Goal: Find contact information: Find contact information

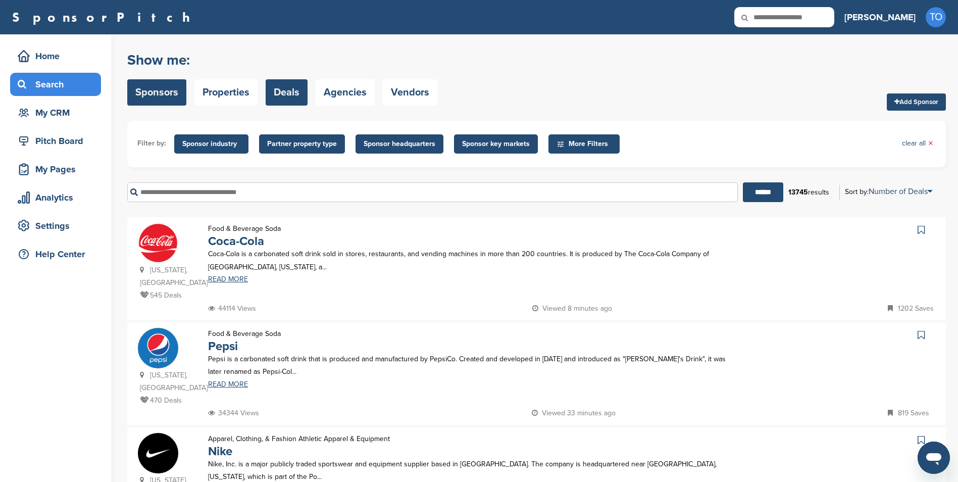
click at [278, 90] on link "Deals" at bounding box center [287, 92] width 42 height 26
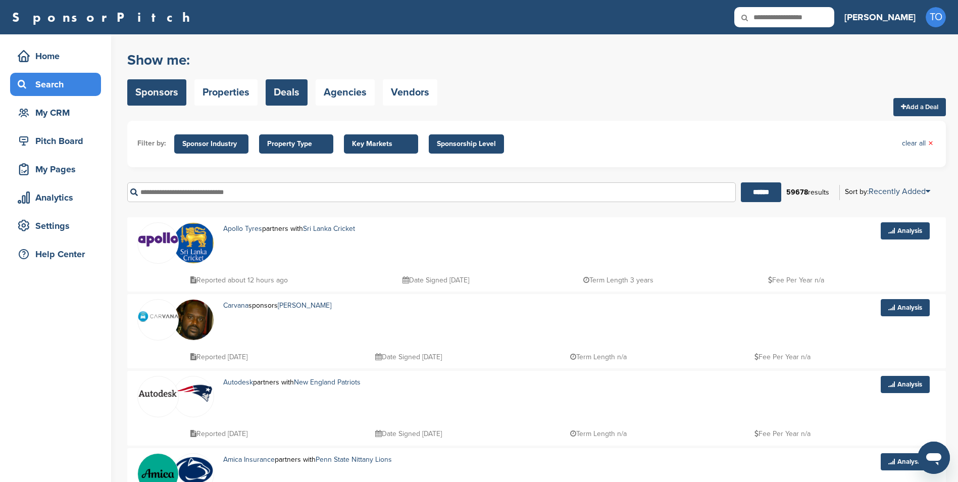
click at [155, 94] on link "Sponsors" at bounding box center [156, 92] width 59 height 26
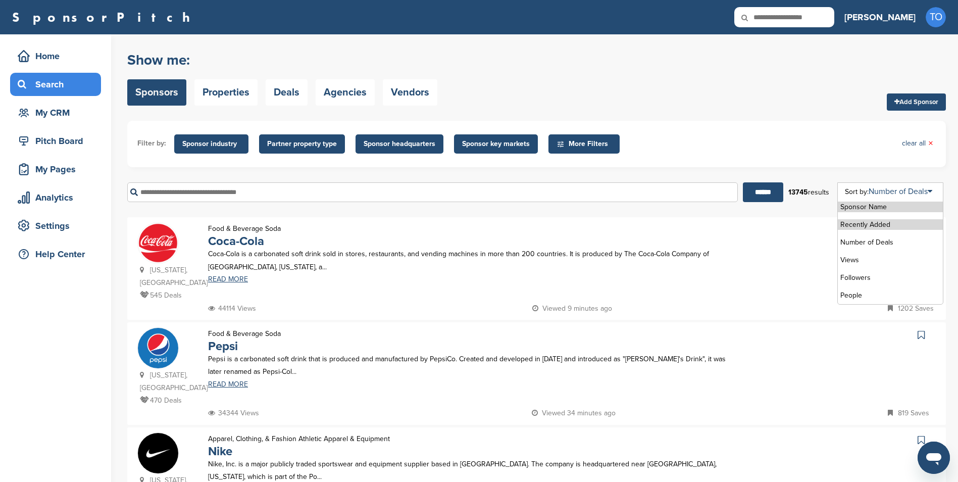
click at [896, 224] on li "Recently Added" at bounding box center [890, 224] width 105 height 11
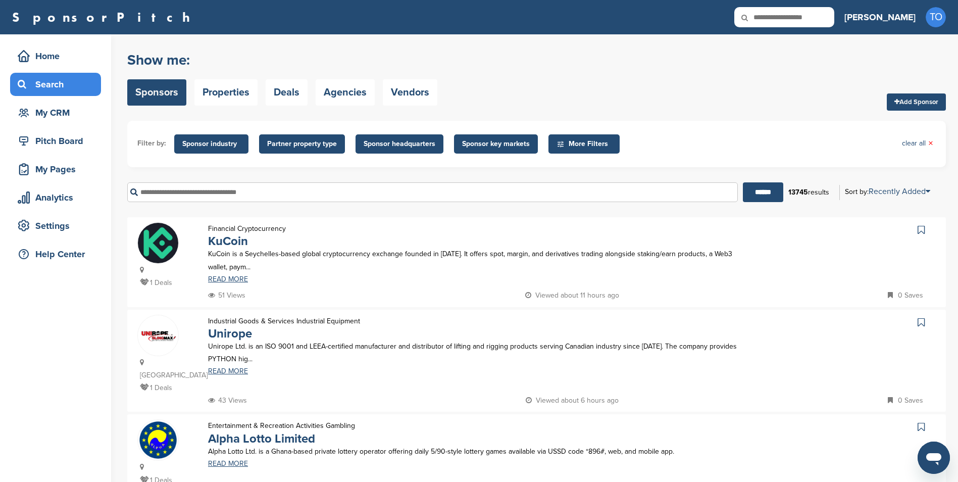
click at [622, 89] on div "Show me: Sponsors Properties Deals Agencies Vendors Add Sponsor" at bounding box center [536, 78] width 818 height 64
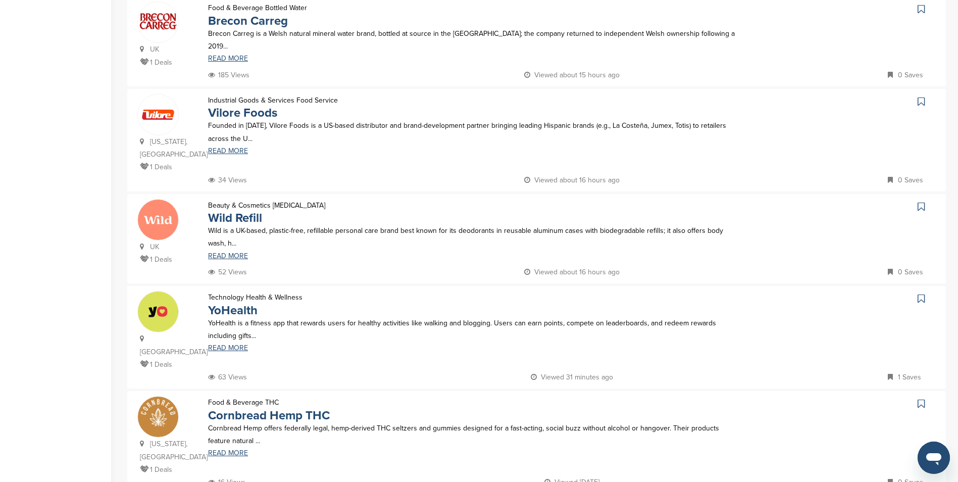
scroll to position [757, 0]
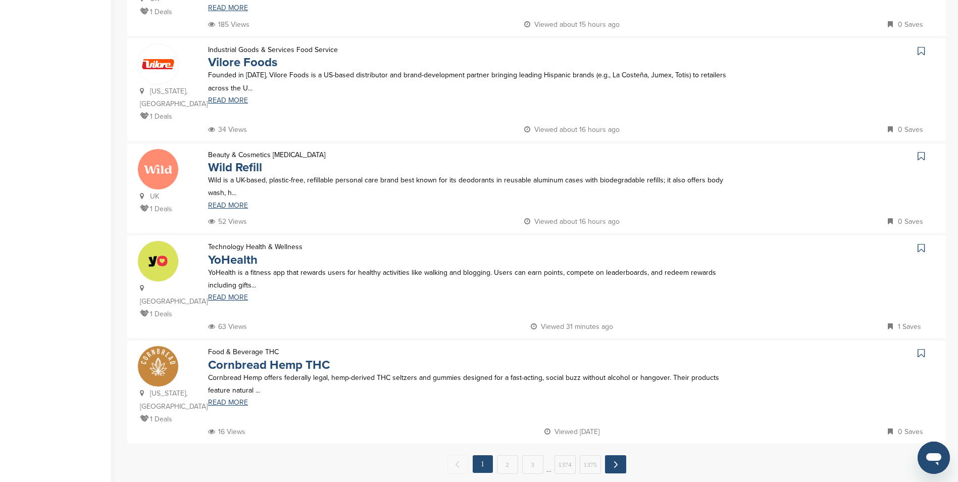
click at [616, 455] on link "Next →" at bounding box center [615, 464] width 21 height 18
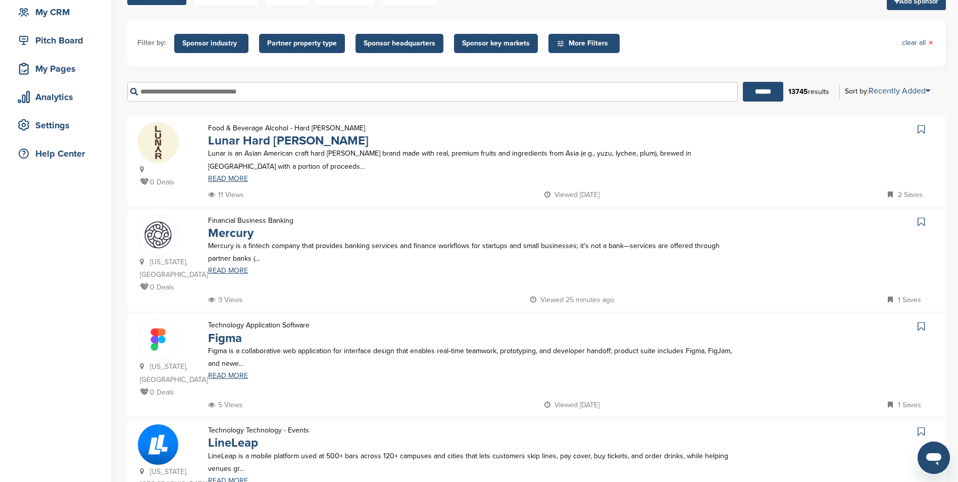
scroll to position [101, 0]
click at [176, 142] on img at bounding box center [158, 142] width 40 height 40
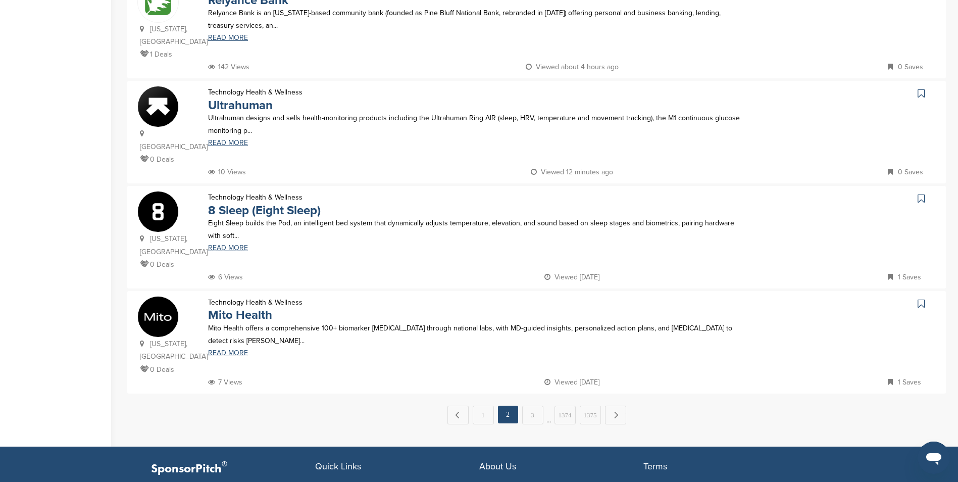
scroll to position [858, 0]
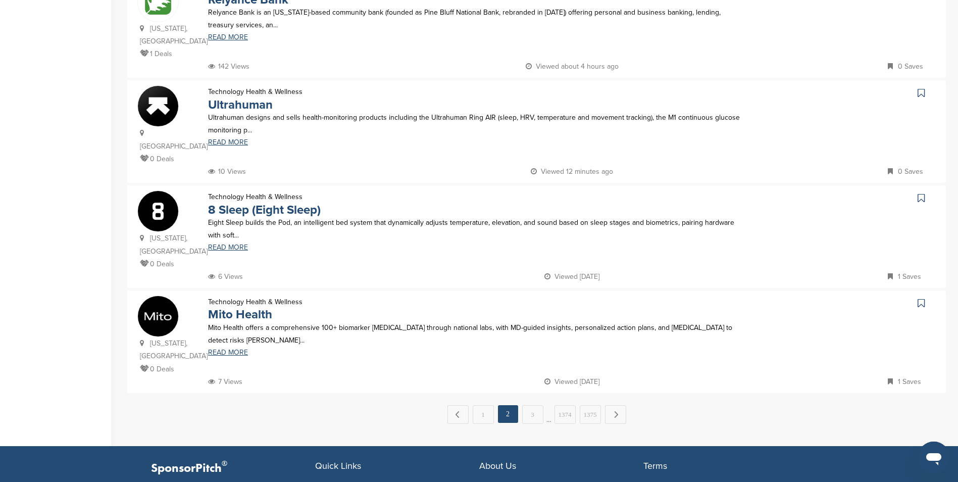
click at [160, 194] on img at bounding box center [158, 211] width 40 height 40
click at [609, 405] on link "Next →" at bounding box center [615, 414] width 21 height 18
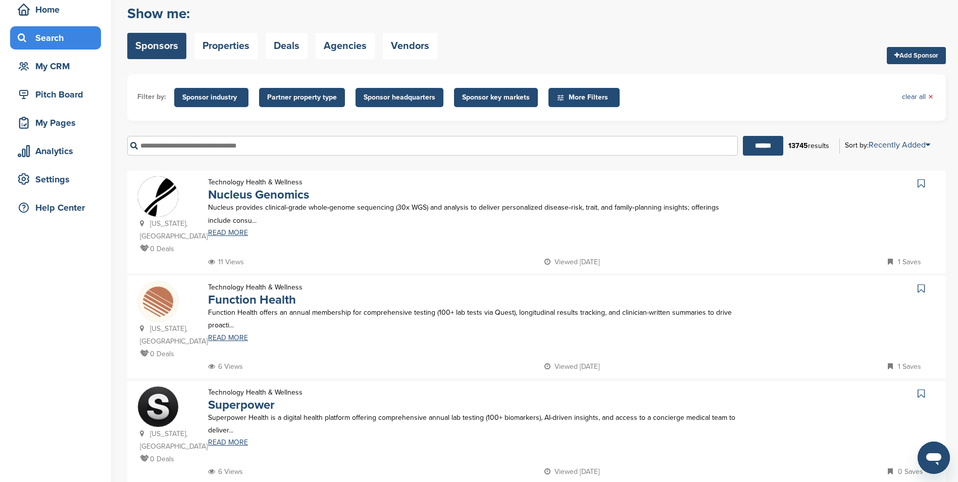
scroll to position [0, 0]
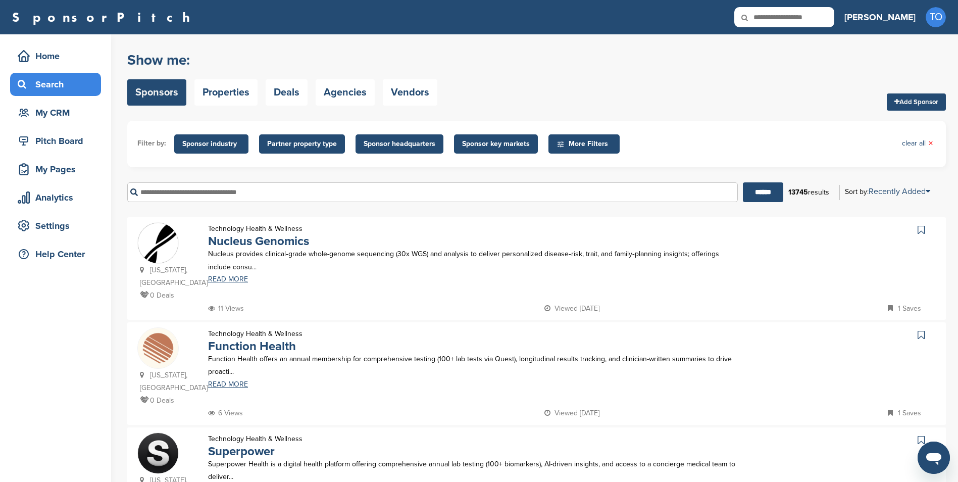
click at [575, 145] on span "More Filters" at bounding box center [585, 143] width 58 height 11
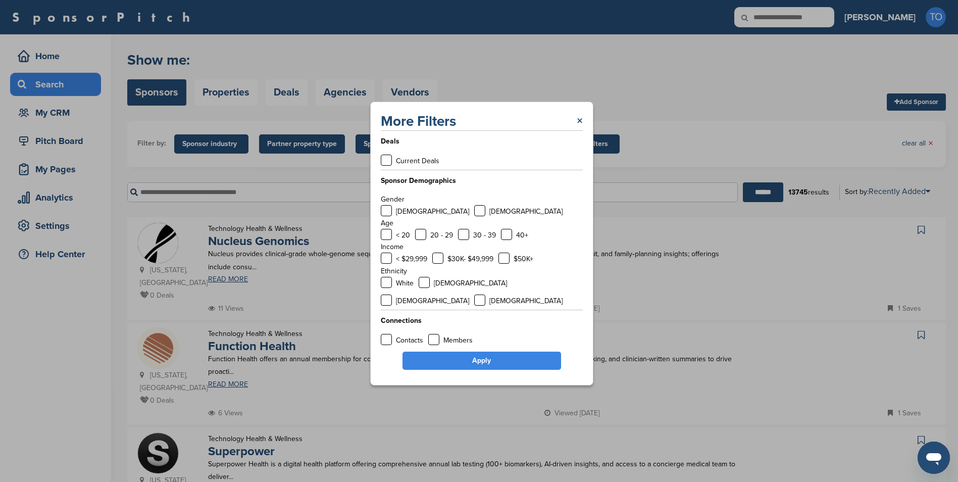
scroll to position [50, 0]
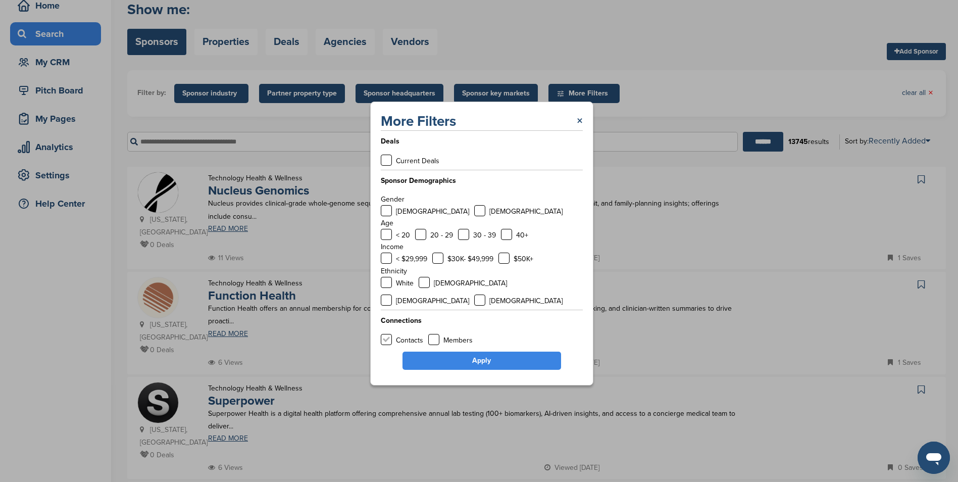
click at [387, 334] on label at bounding box center [386, 339] width 11 height 11
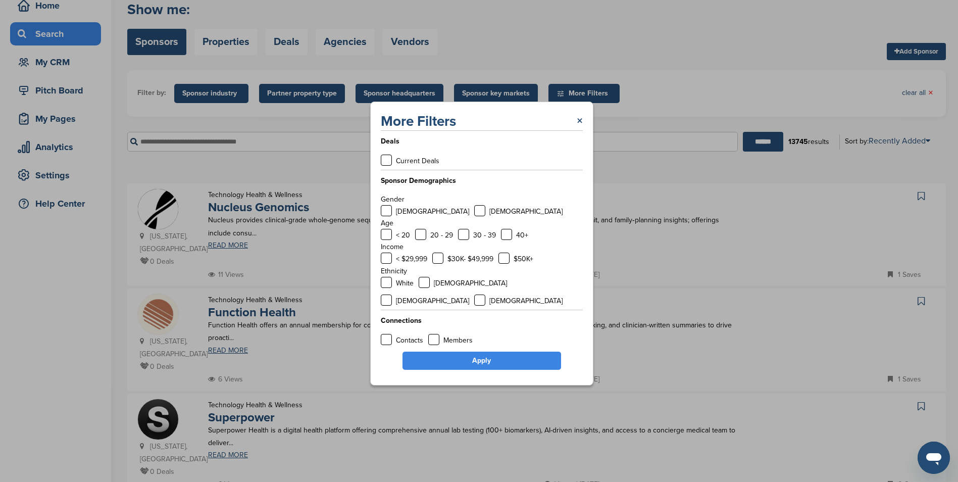
click at [456, 351] on link "Apply" at bounding box center [481, 360] width 159 height 18
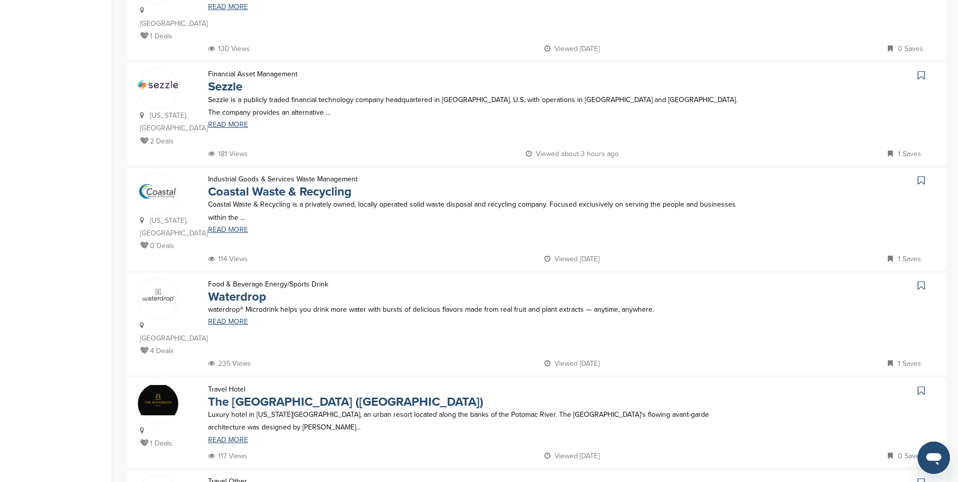
scroll to position [606, 0]
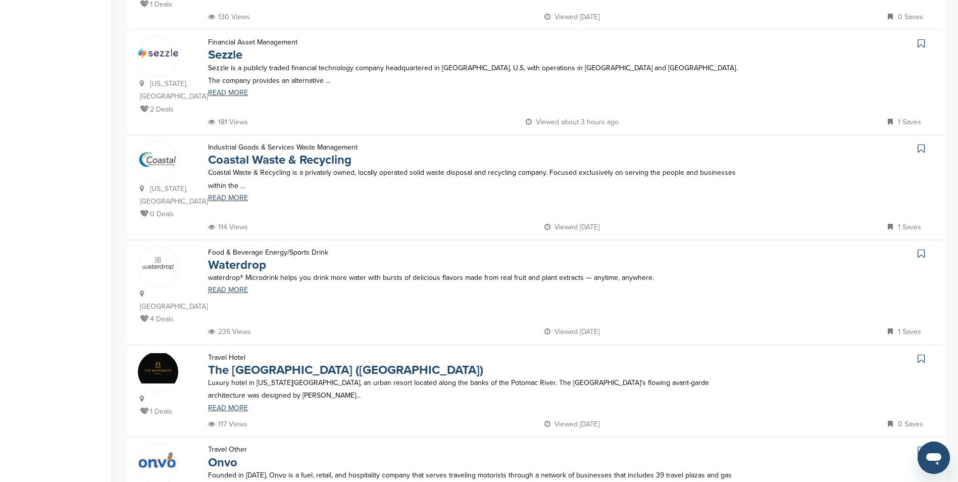
click at [172, 253] on img at bounding box center [158, 262] width 40 height 19
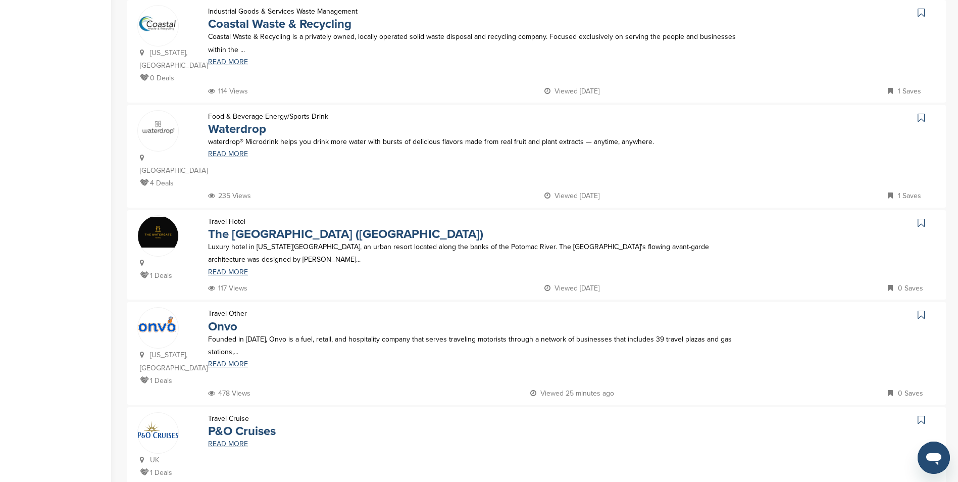
scroll to position [808, 0]
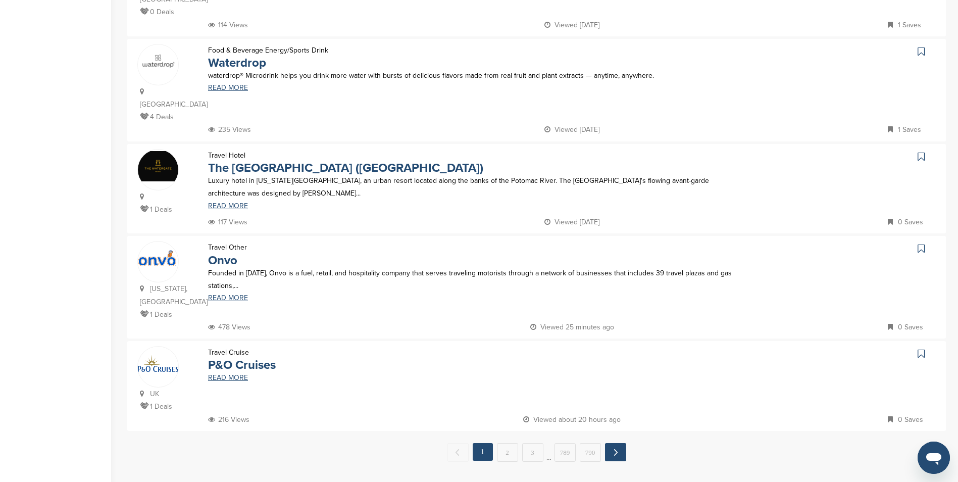
click at [615, 443] on link "Next →" at bounding box center [615, 452] width 21 height 18
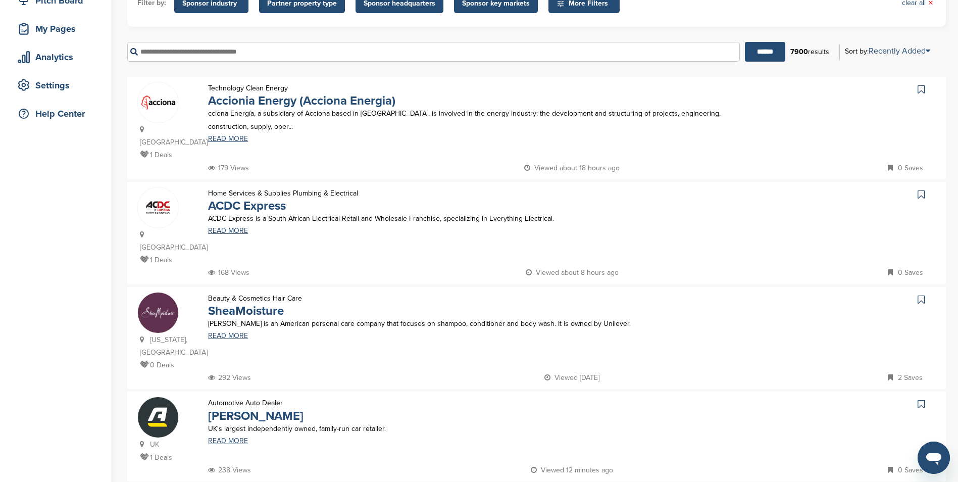
scroll to position [151, 0]
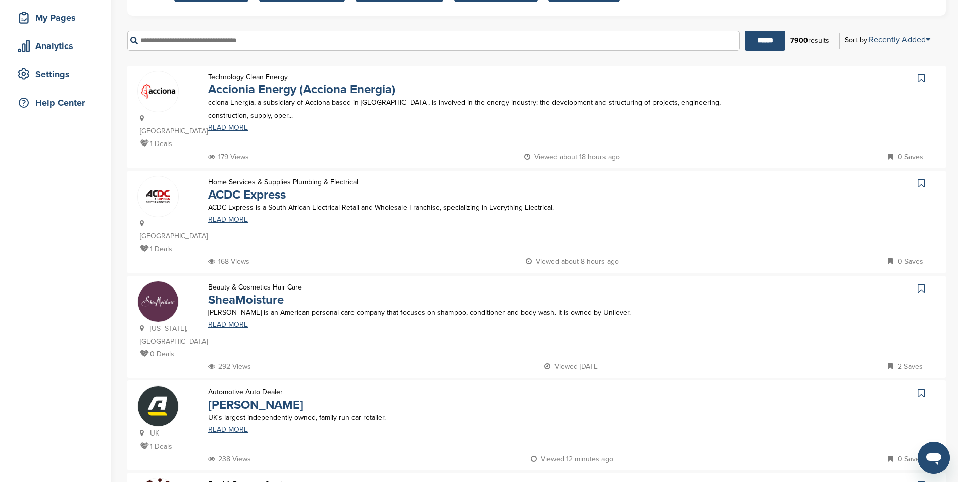
click at [159, 281] on img at bounding box center [158, 301] width 40 height 40
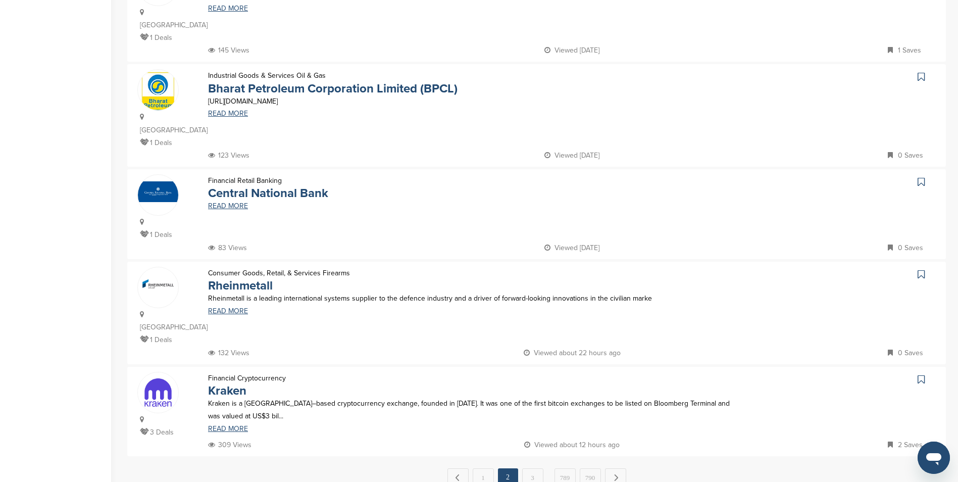
scroll to position [757, 0]
click at [534, 468] on link "3" at bounding box center [532, 477] width 21 height 19
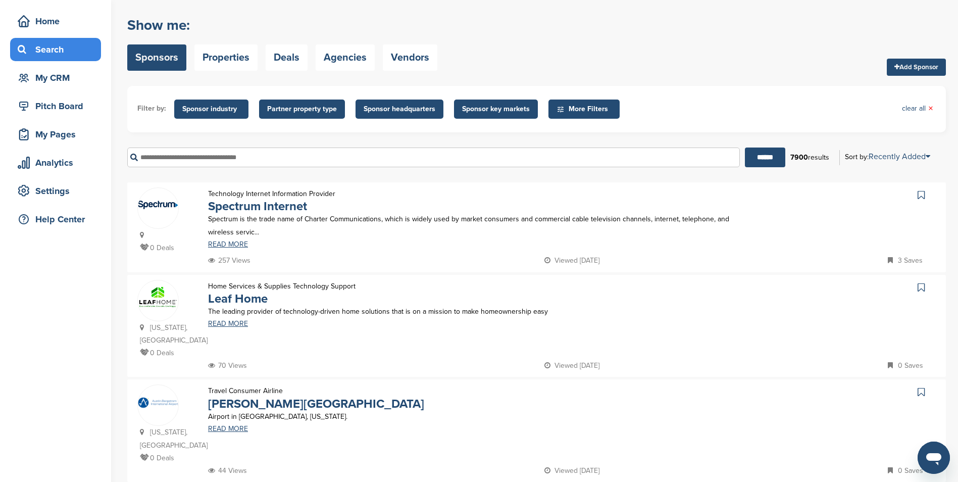
scroll to position [50, 0]
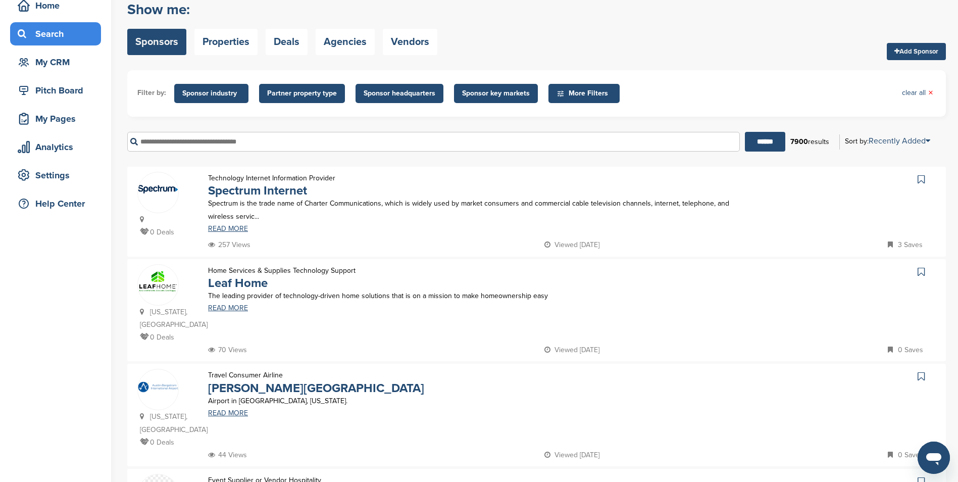
click at [139, 194] on img at bounding box center [158, 189] width 40 height 23
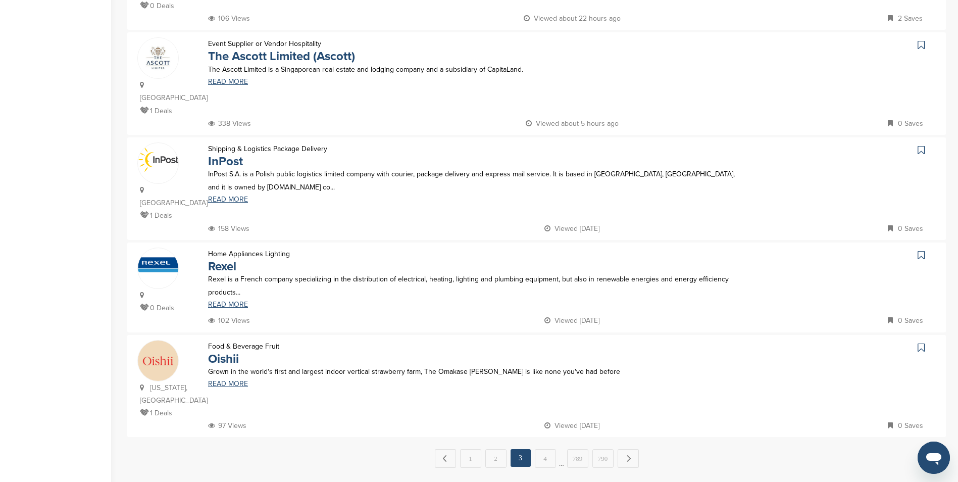
scroll to position [808, 0]
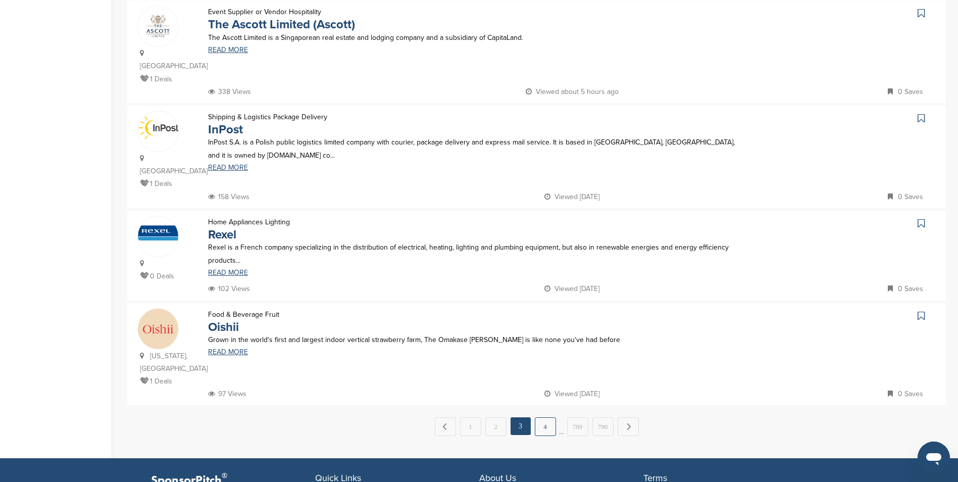
click at [544, 417] on link "4" at bounding box center [545, 426] width 21 height 19
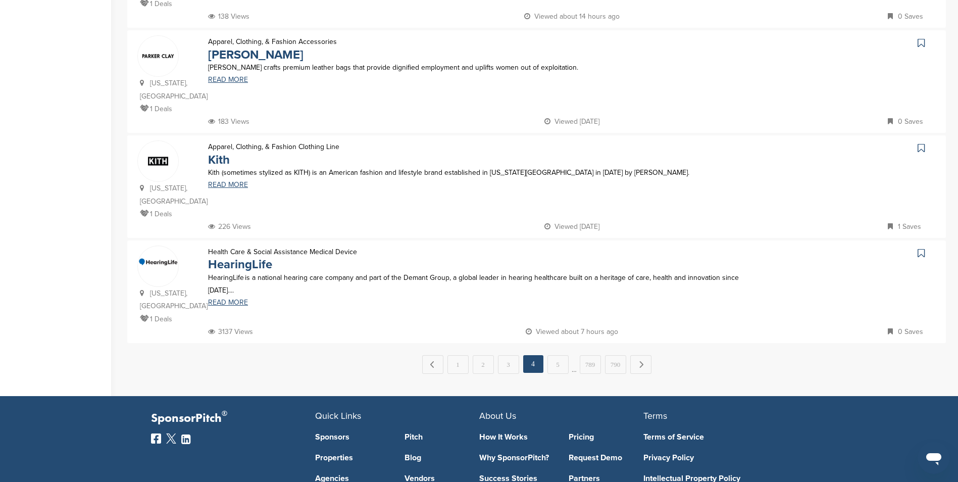
scroll to position [909, 0]
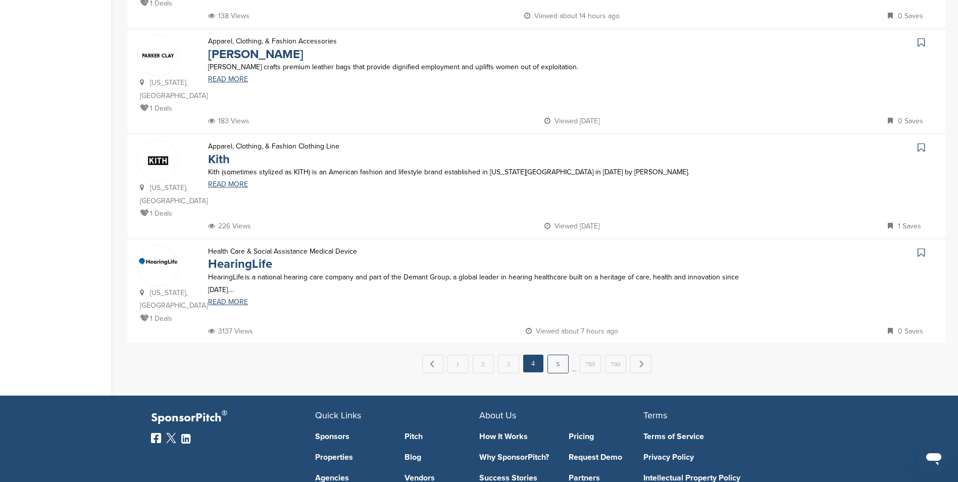
click at [556, 354] on link "5" at bounding box center [557, 363] width 21 height 19
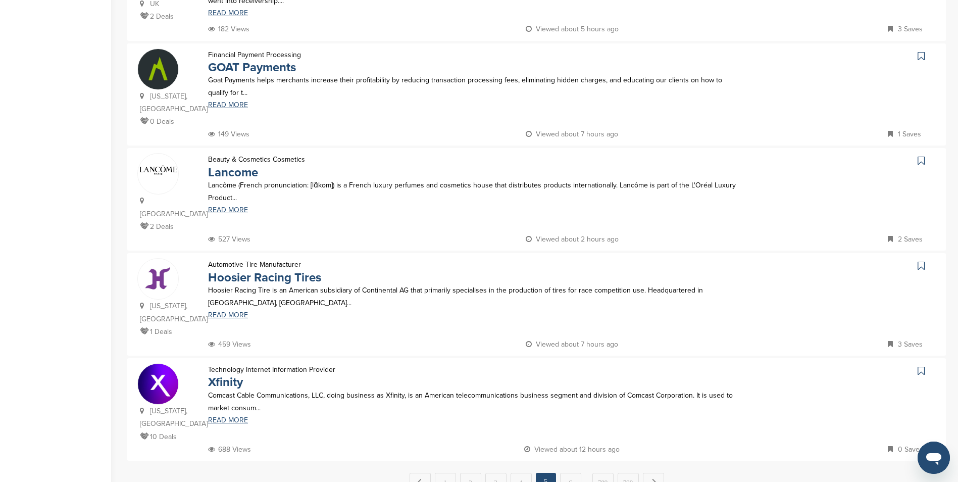
scroll to position [808, 0]
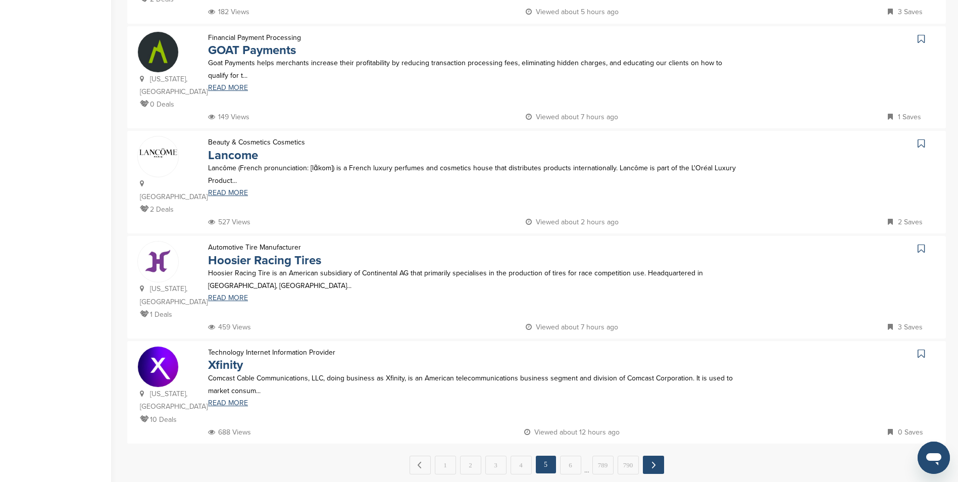
click at [651, 455] on link "Next →" at bounding box center [653, 464] width 21 height 18
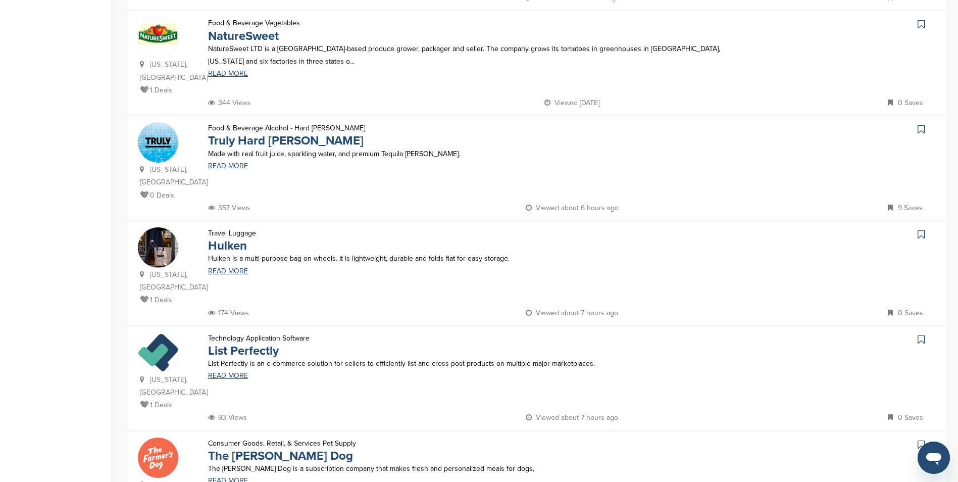
scroll to position [454, 0]
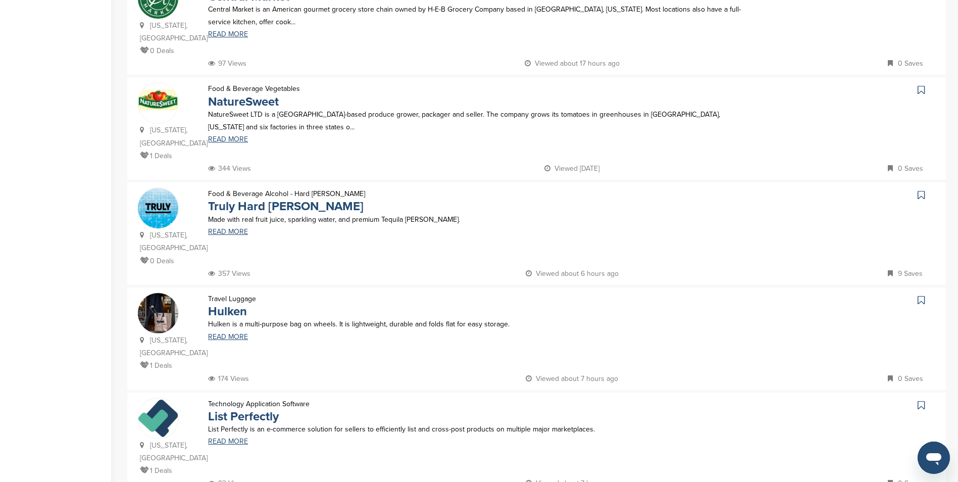
click at [158, 188] on img at bounding box center [158, 208] width 40 height 40
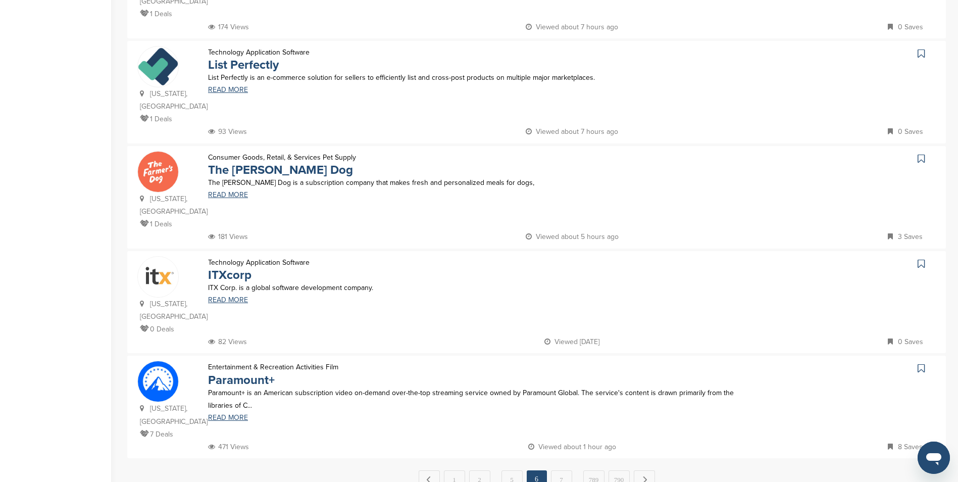
scroll to position [808, 0]
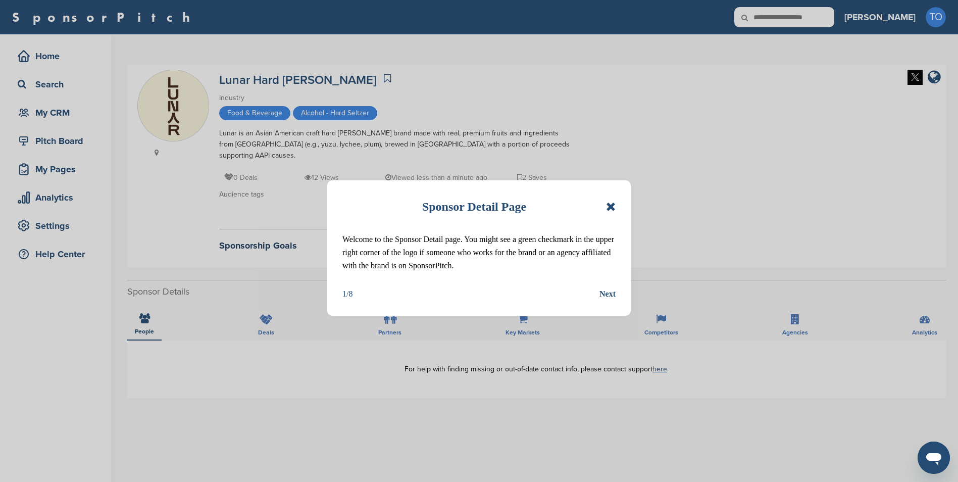
click at [606, 204] on icon at bounding box center [611, 206] width 10 height 12
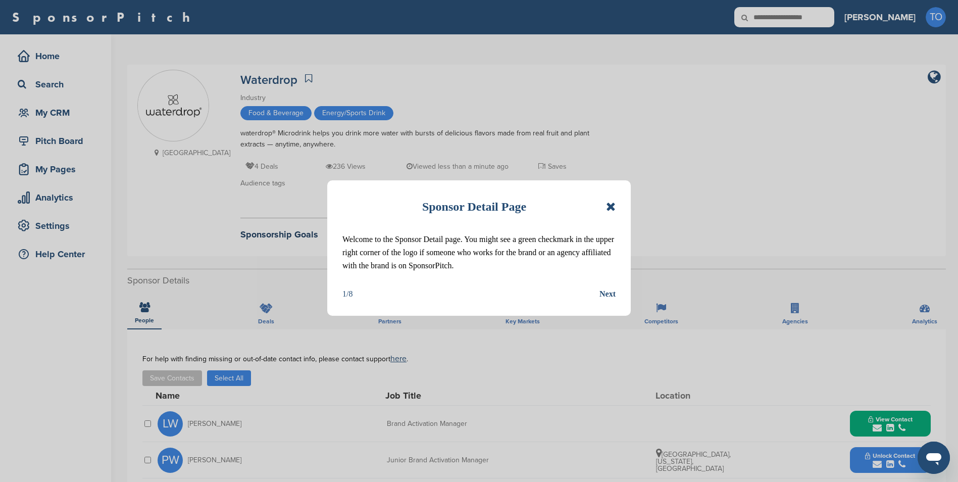
click at [612, 208] on icon at bounding box center [611, 206] width 10 height 12
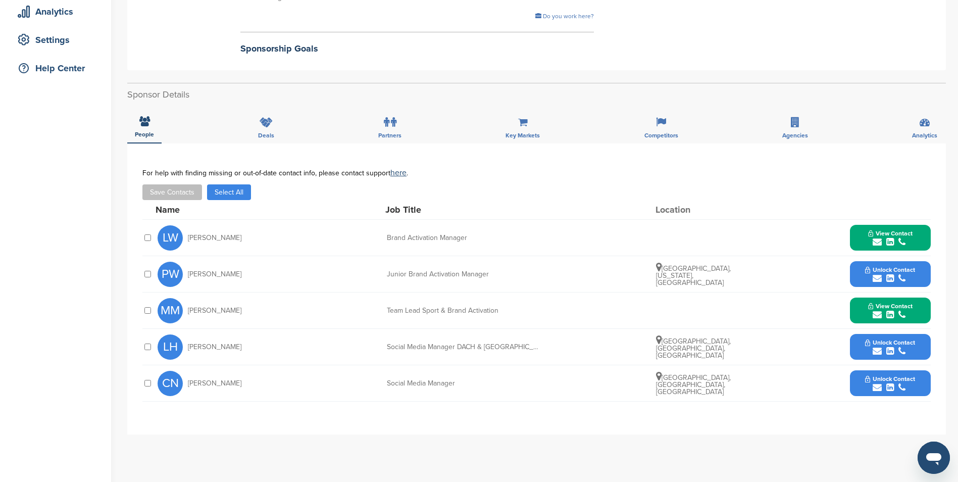
scroll to position [202, 0]
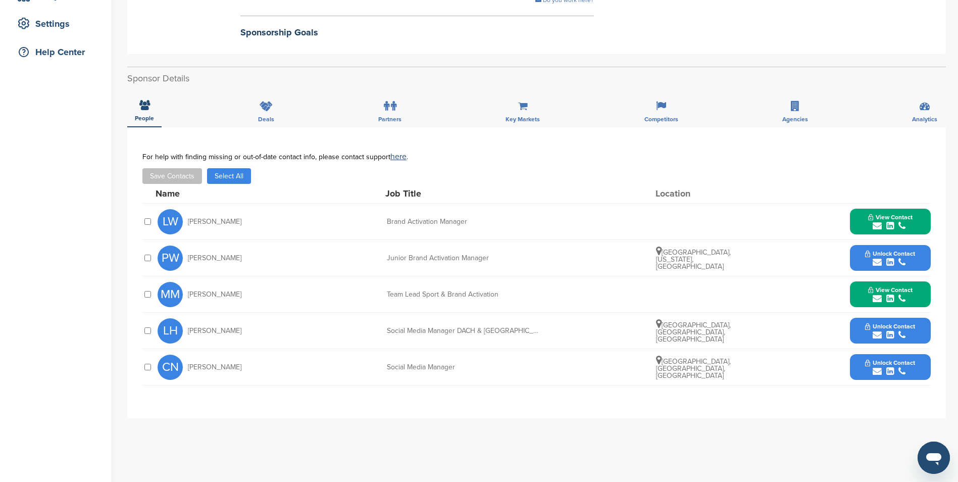
click at [862, 250] on button "Unlock Contact" at bounding box center [890, 258] width 74 height 30
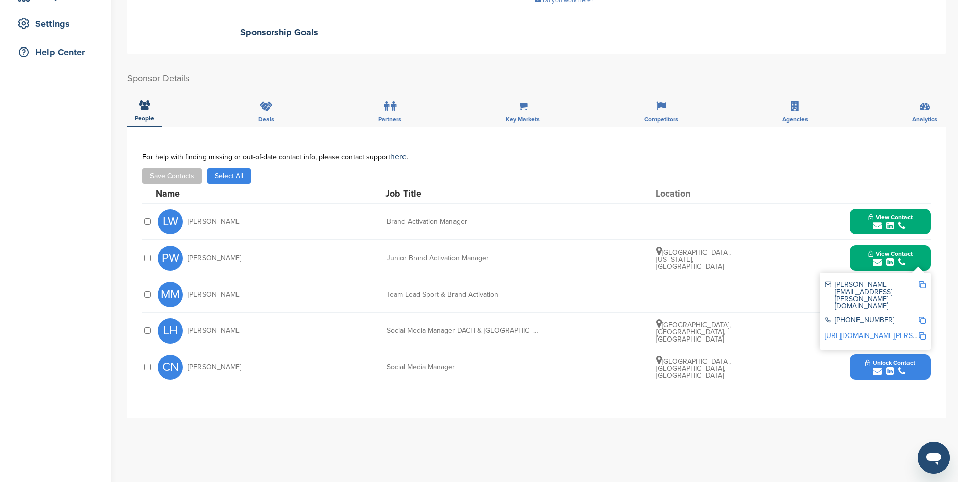
click at [856, 281] on div "patrick.weindorfer@waterdrop.com" at bounding box center [871, 295] width 93 height 28
click at [847, 284] on div "patrick.weindorfer@waterdrop.com" at bounding box center [871, 295] width 93 height 28
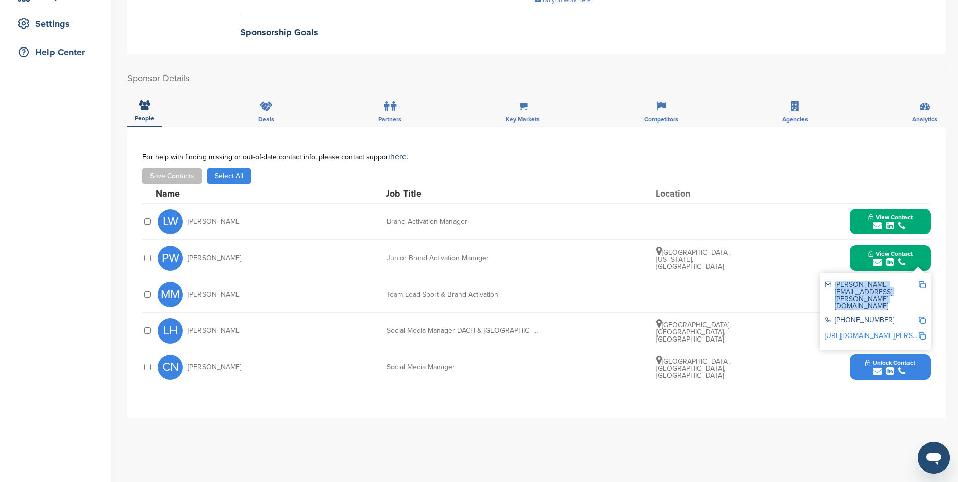
click at [847, 284] on div "patrick.weindorfer@waterdrop.com" at bounding box center [871, 295] width 93 height 28
copy div "patrick.weindorfer@waterdrop.com"
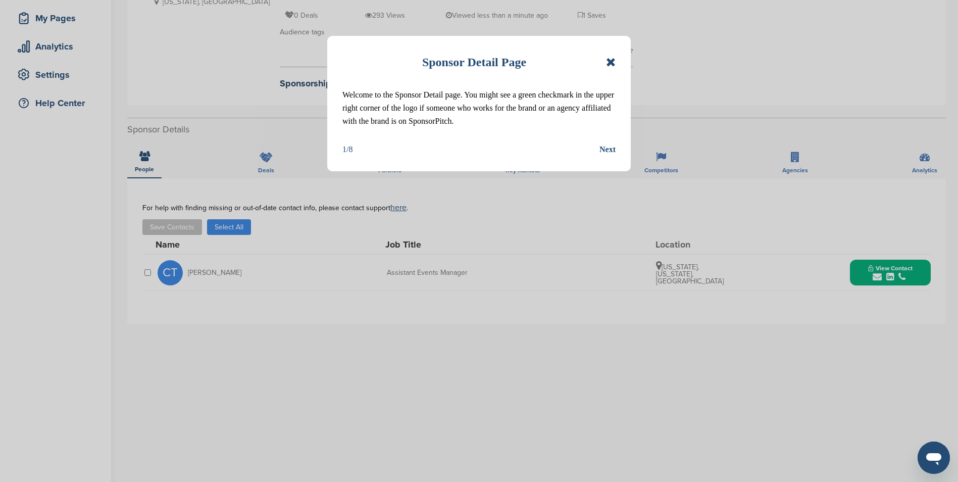
scroll to position [151, 0]
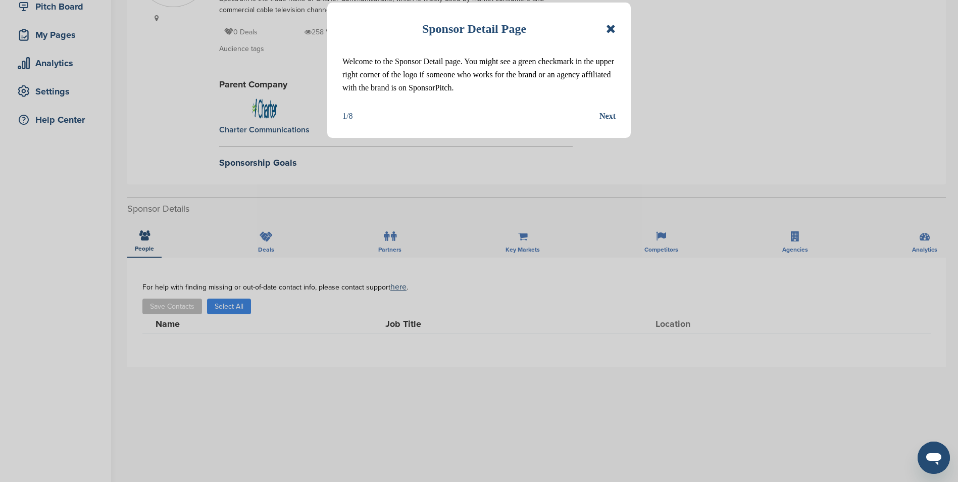
scroll to position [202, 0]
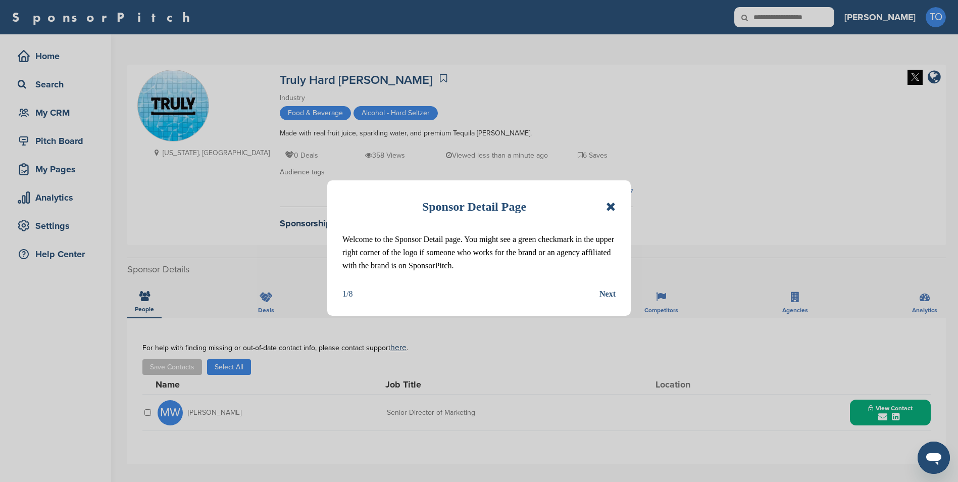
click at [609, 208] on icon at bounding box center [611, 206] width 10 height 12
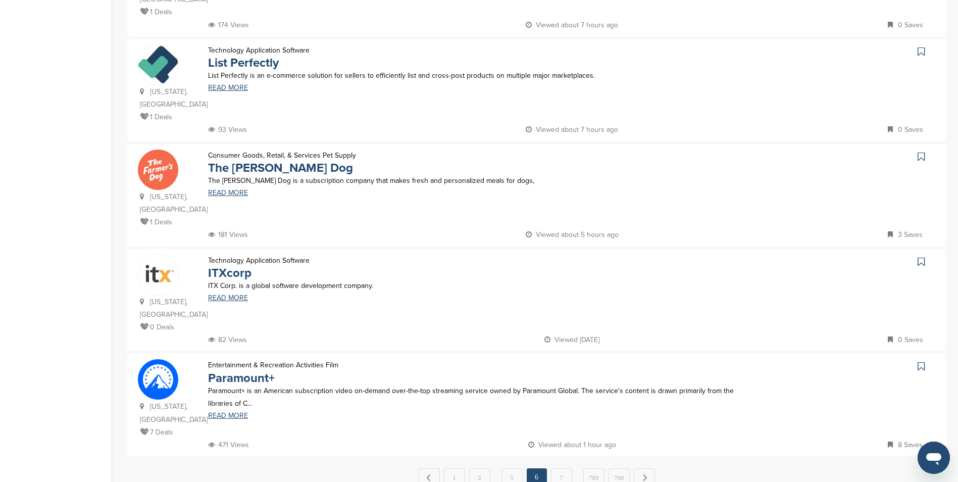
click at [329, 468] on div "← Previous 1 2 … 5 6 7 … 789 790 Next →" at bounding box center [536, 477] width 818 height 19
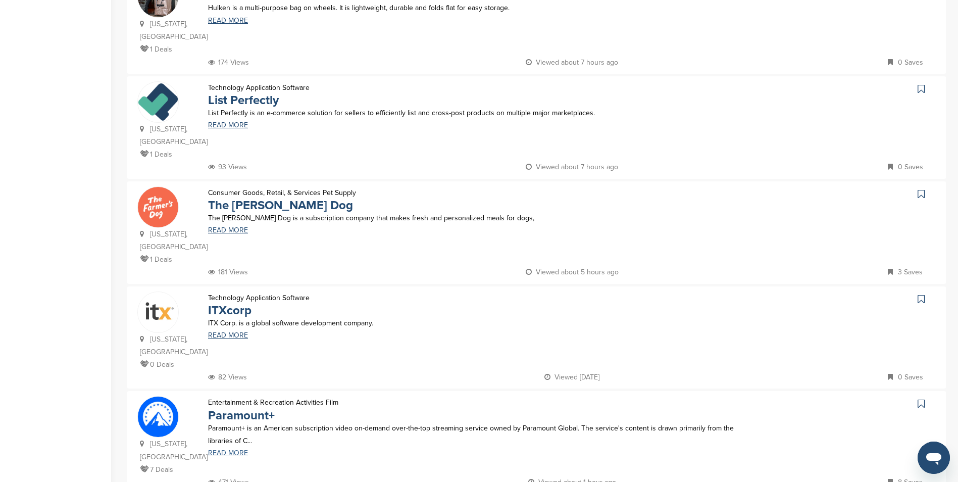
scroll to position [808, 0]
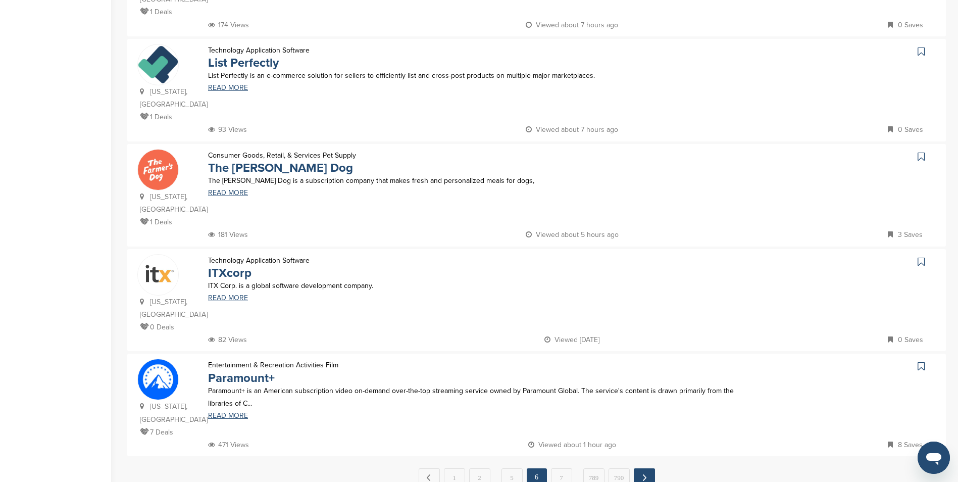
click at [648, 468] on link "Next →" at bounding box center [644, 477] width 21 height 18
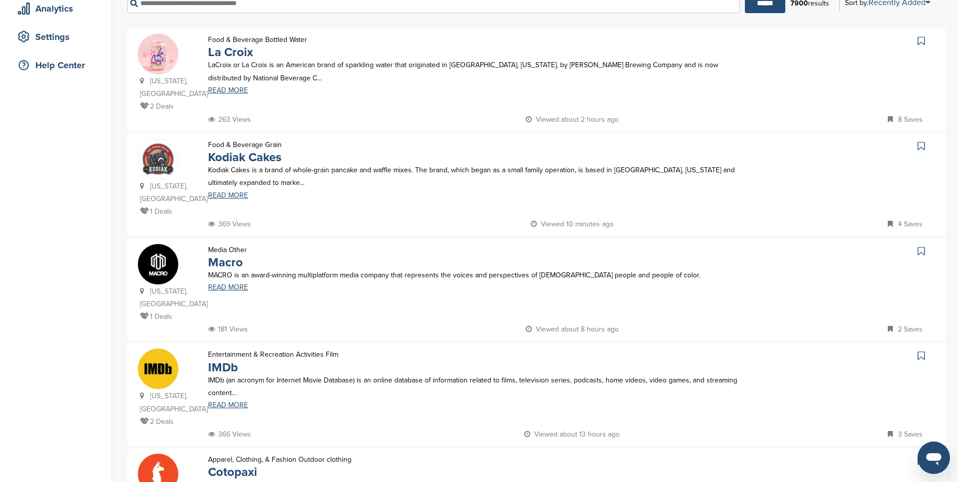
scroll to position [202, 0]
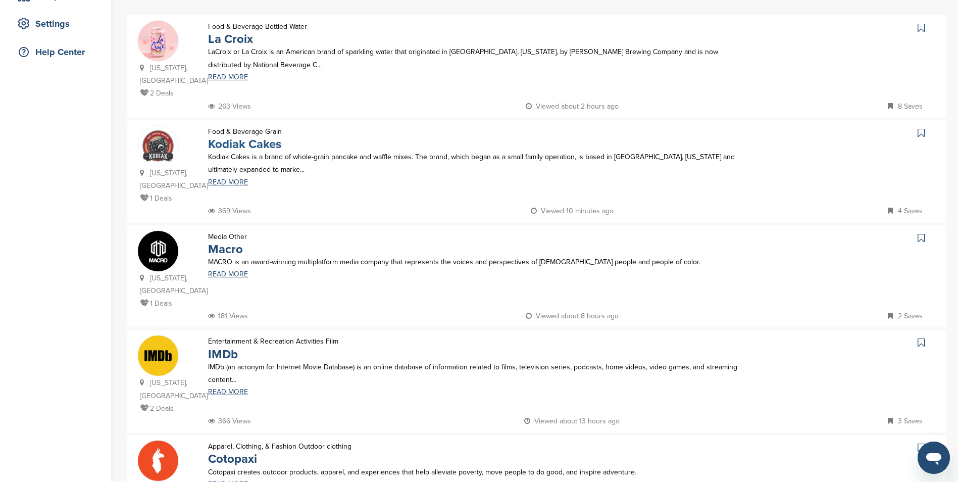
click at [226, 137] on link "Kodiak Cakes" at bounding box center [244, 144] width 73 height 15
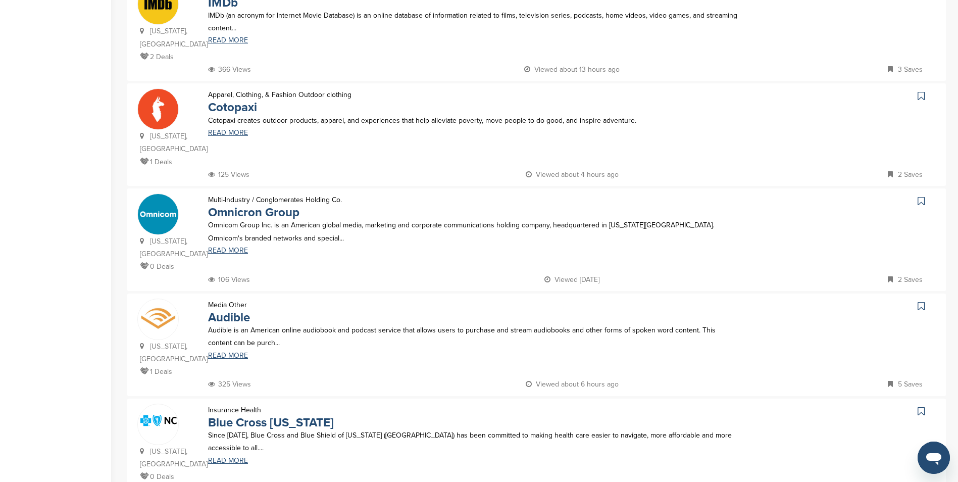
scroll to position [555, 0]
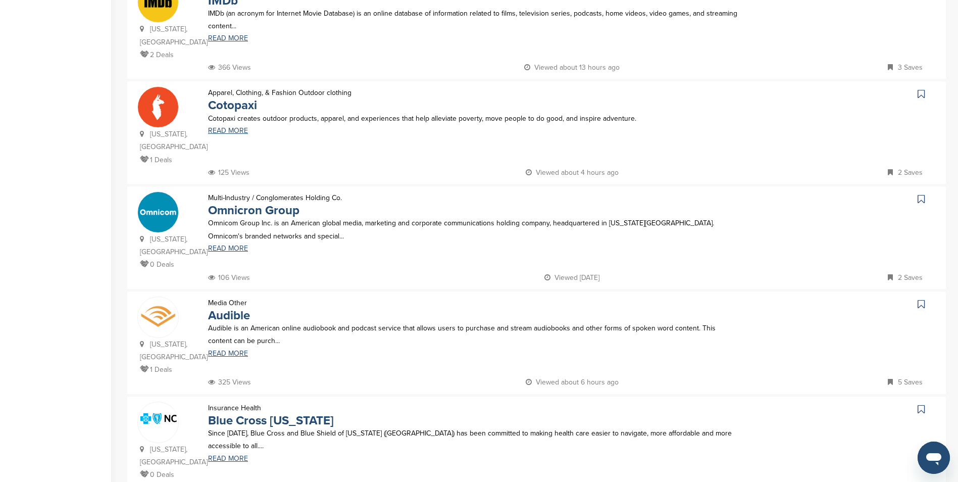
click at [169, 87] on img at bounding box center [158, 107] width 40 height 40
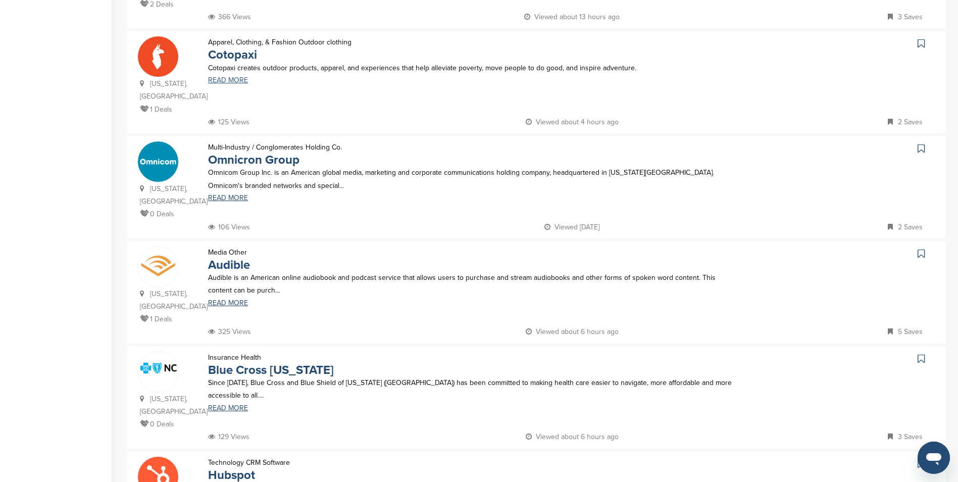
scroll to position [656, 0]
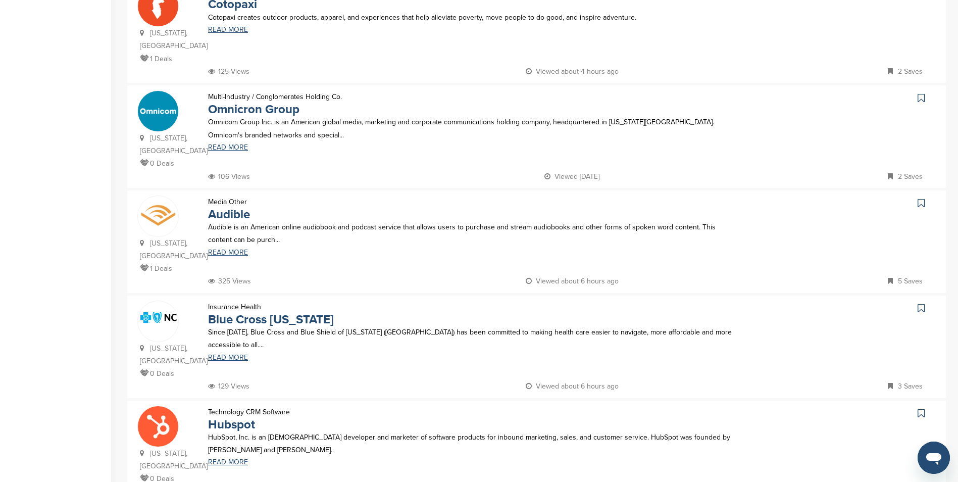
click at [217, 221] on p "Audible is an American online audiobook and podcast service that allows users t…" at bounding box center [474, 233] width 533 height 25
click at [216, 207] on link "Audible" at bounding box center [229, 214] width 42 height 15
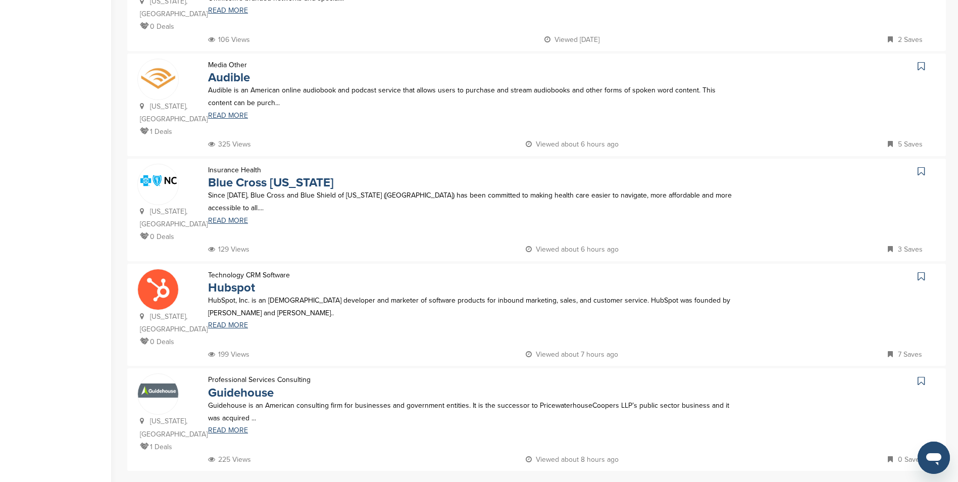
scroll to position [808, 0]
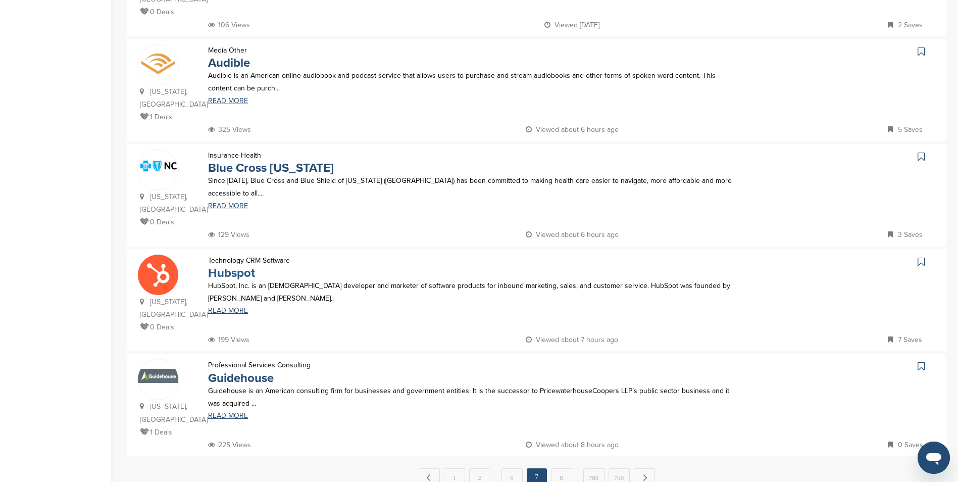
click at [237, 266] on link "Hubspot" at bounding box center [231, 273] width 47 height 15
click at [640, 468] on link "Next →" at bounding box center [644, 477] width 21 height 18
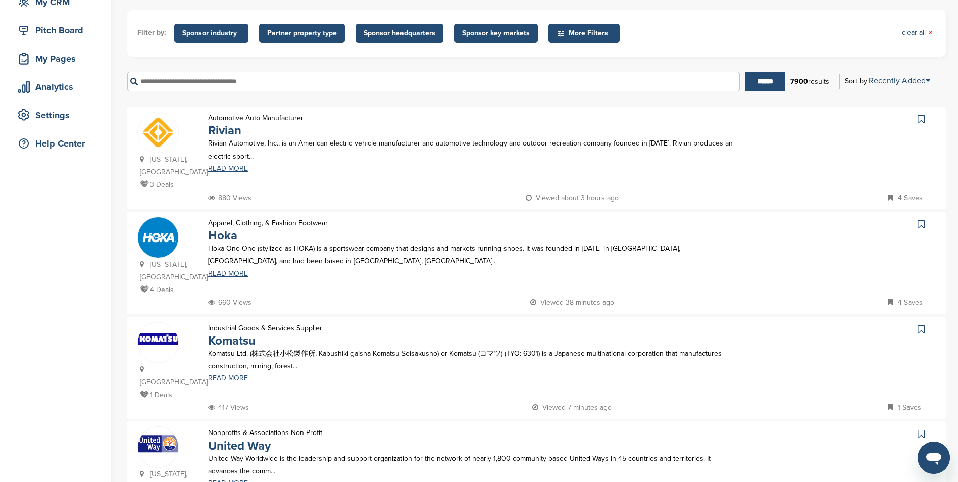
scroll to position [151, 0]
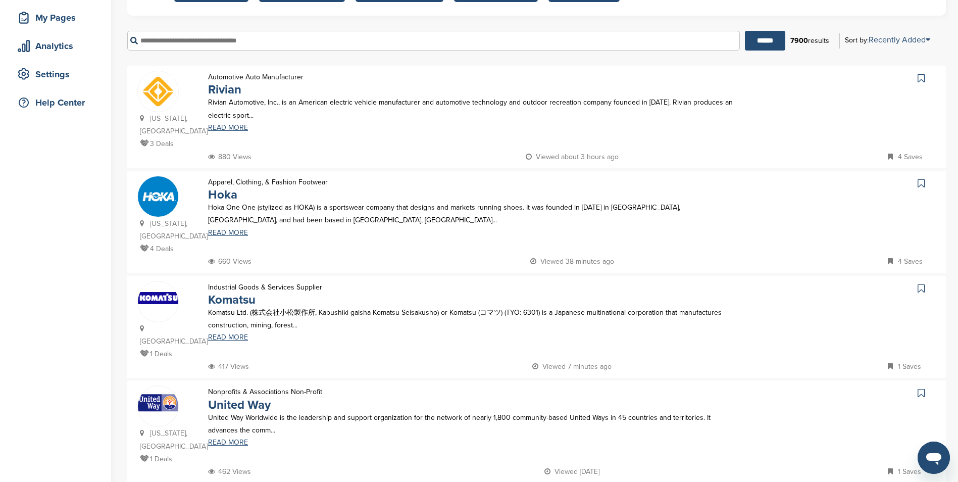
click at [922, 183] on icon at bounding box center [920, 183] width 7 height 10
click at [164, 192] on img at bounding box center [158, 196] width 40 height 40
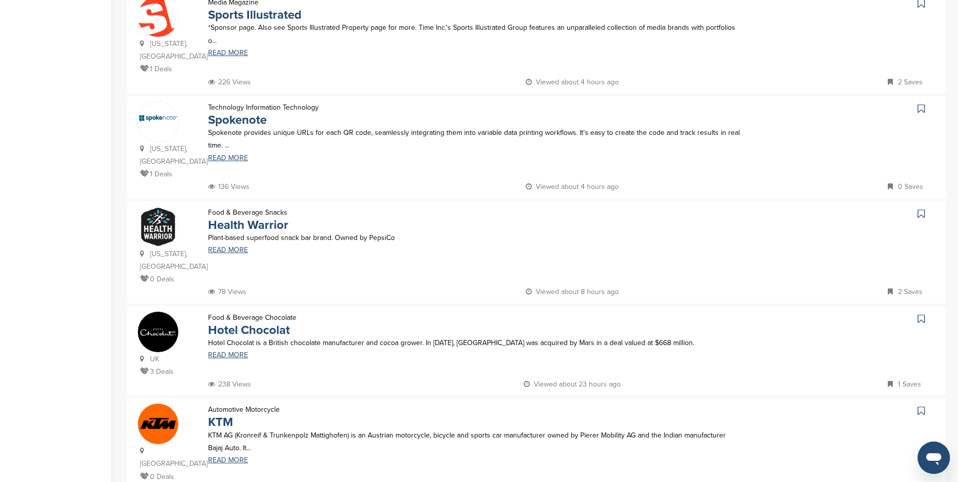
scroll to position [757, 0]
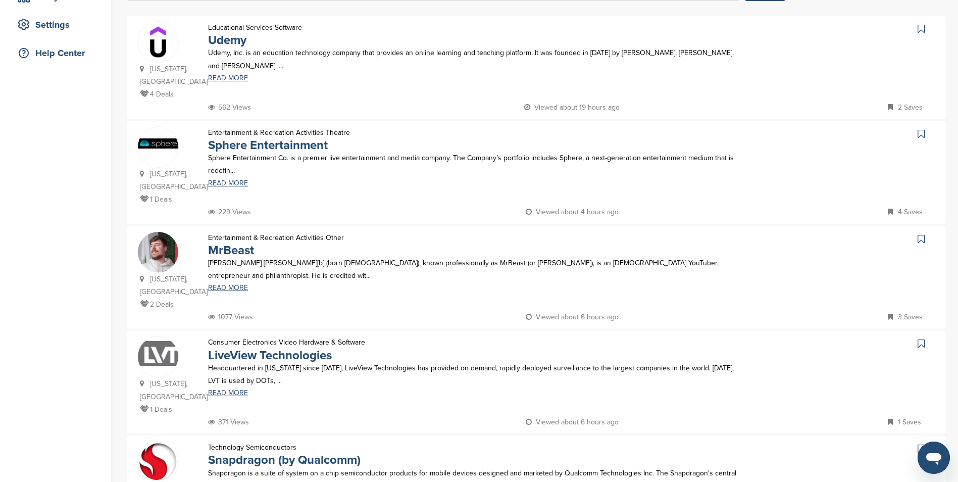
scroll to position [202, 0]
click at [172, 236] on img at bounding box center [158, 258] width 40 height 54
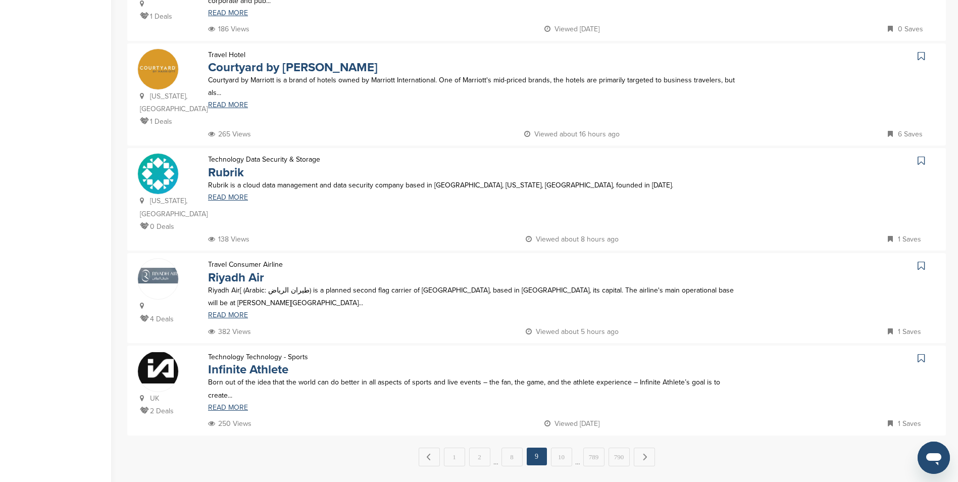
scroll to position [808, 0]
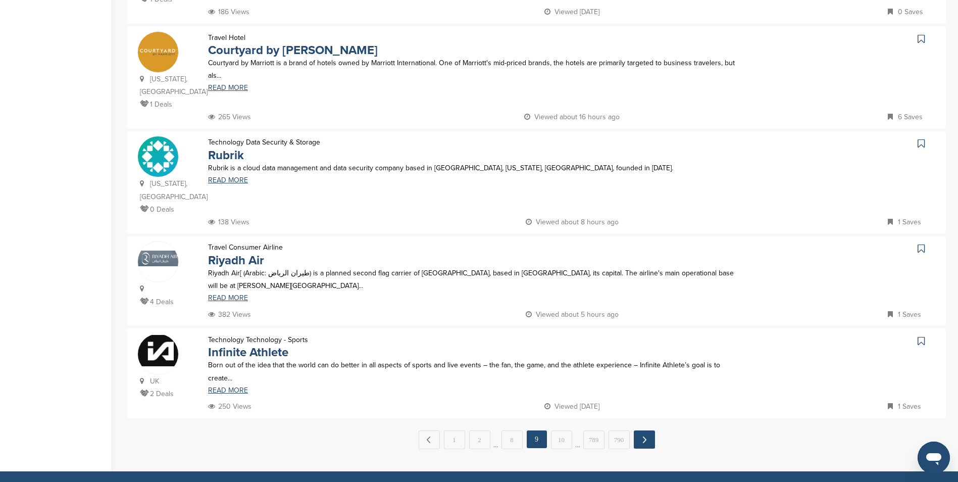
click at [642, 430] on link "Next →" at bounding box center [644, 439] width 21 height 18
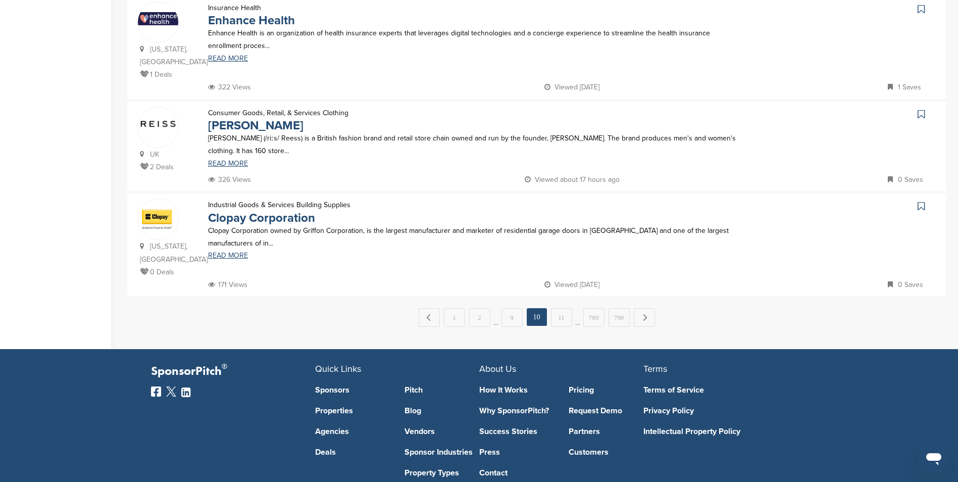
scroll to position [909, 0]
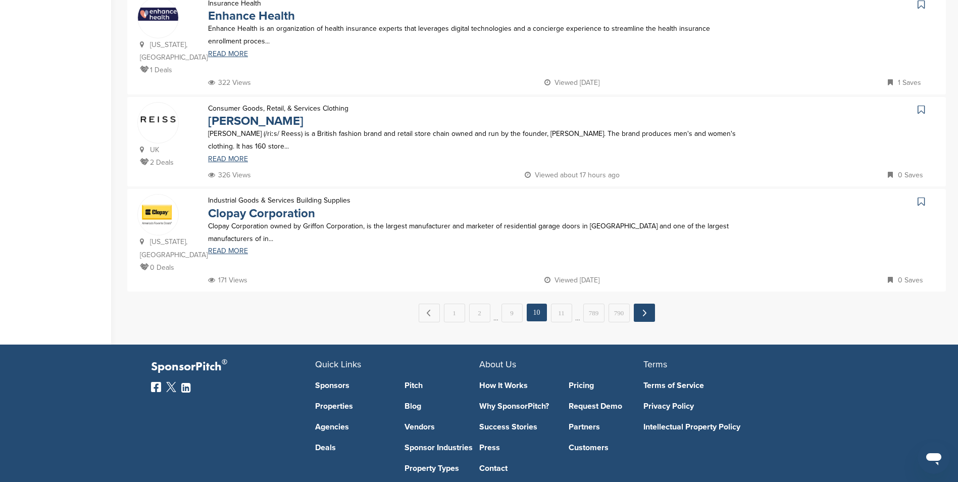
click at [644, 303] on link "Next →" at bounding box center [644, 312] width 21 height 18
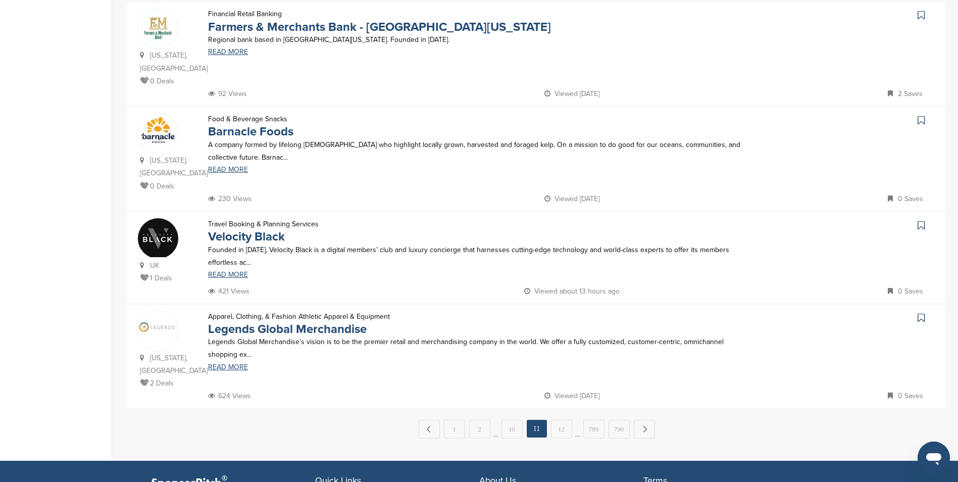
scroll to position [858, 0]
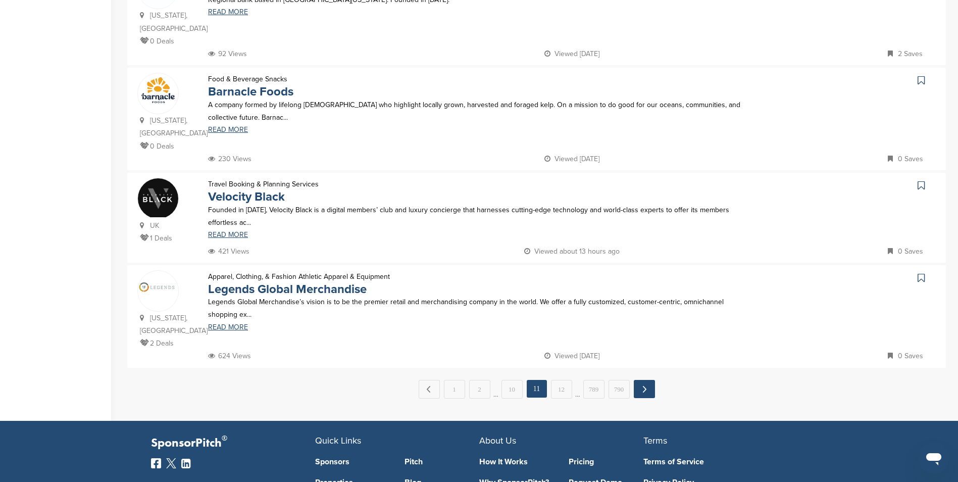
click at [644, 380] on link "Next →" at bounding box center [644, 389] width 21 height 18
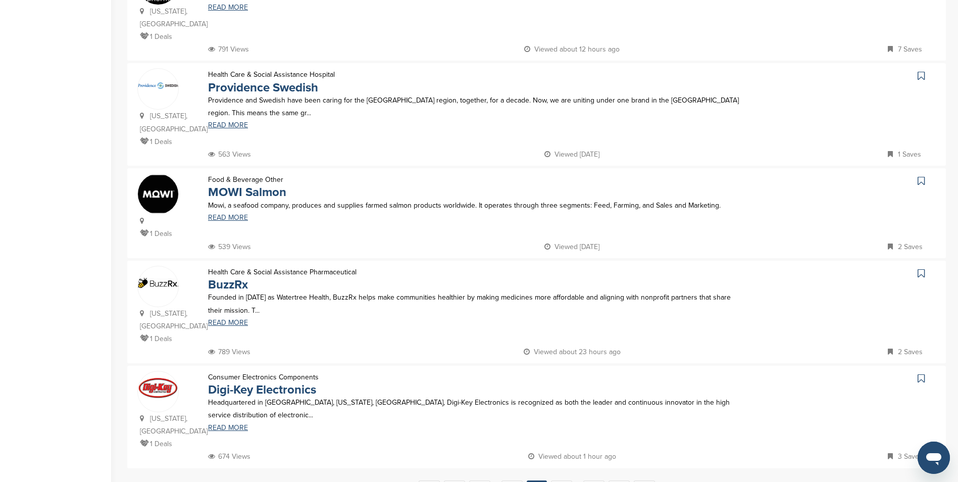
scroll to position [808, 0]
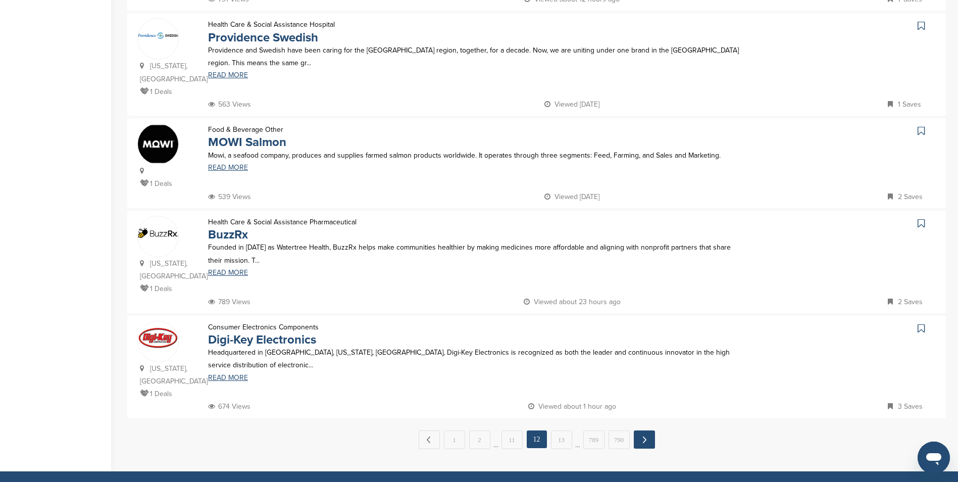
click at [636, 430] on link "Next →" at bounding box center [644, 439] width 21 height 18
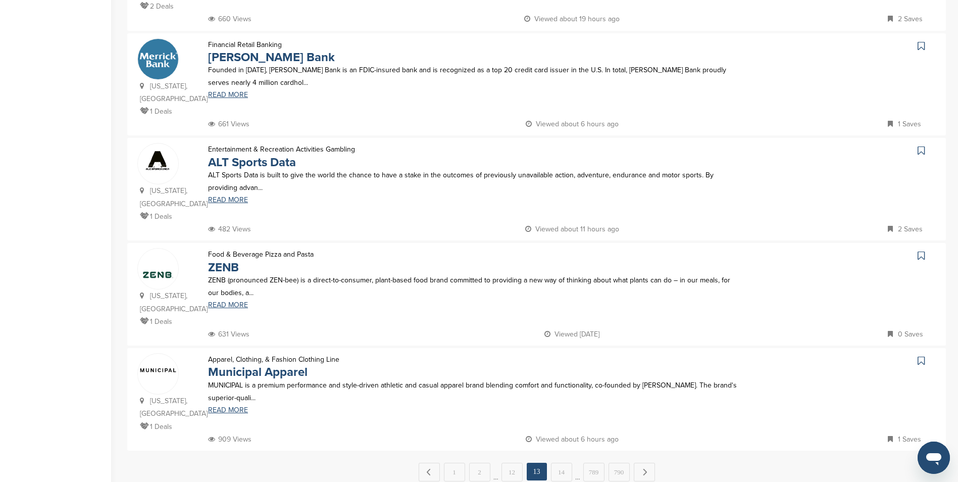
scroll to position [858, 0]
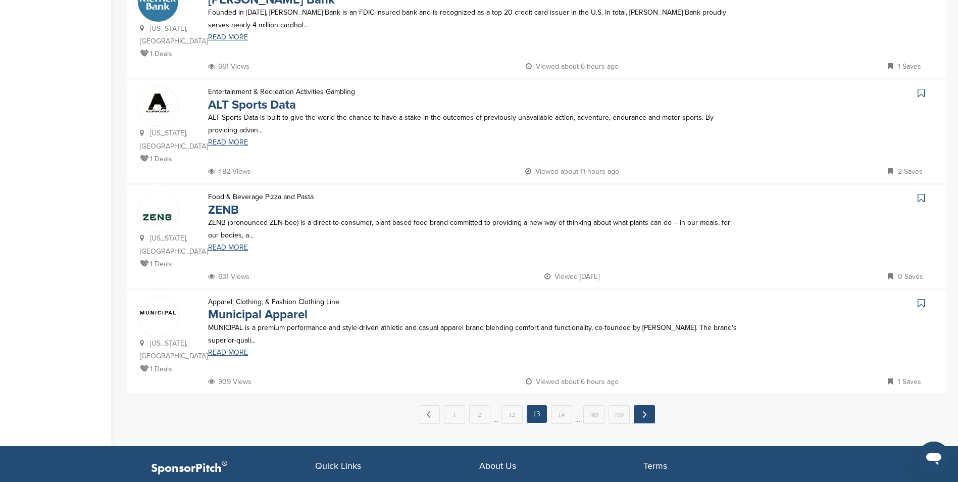
click at [644, 405] on link "Next →" at bounding box center [644, 414] width 21 height 18
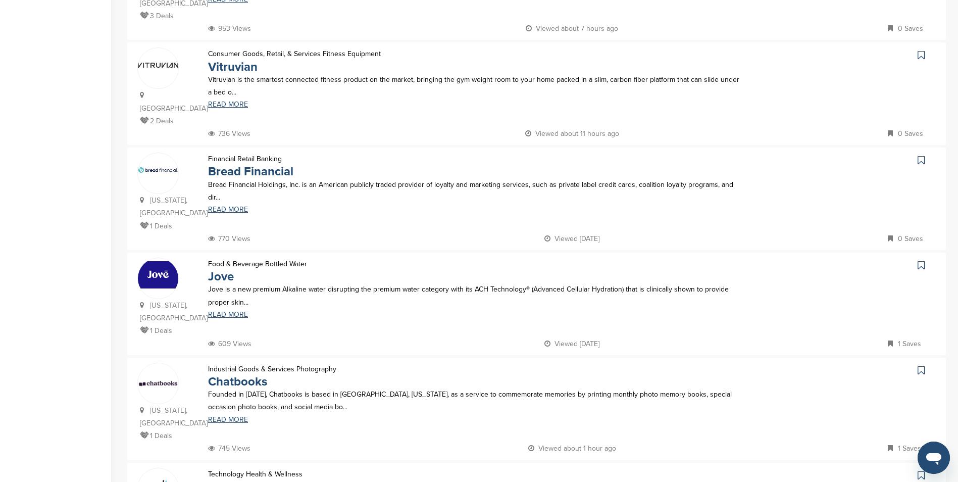
scroll to position [606, 0]
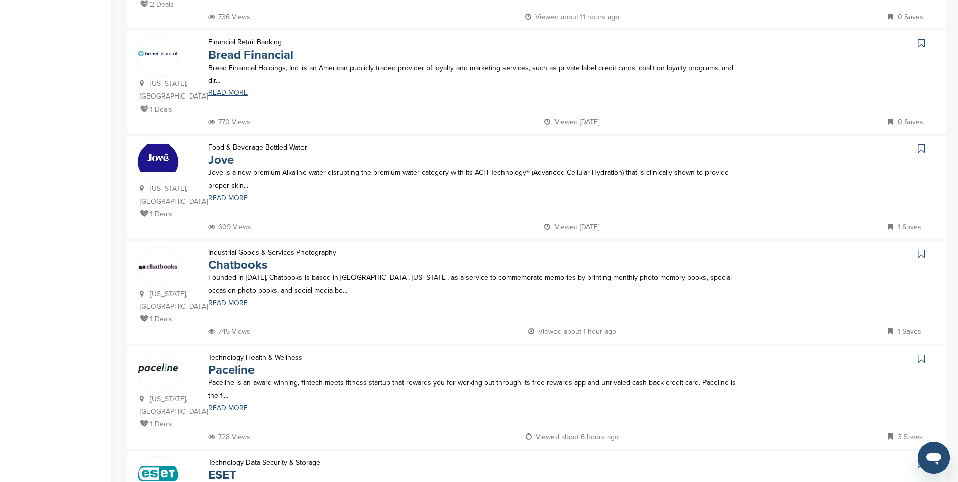
click at [168, 144] on img at bounding box center [158, 157] width 40 height 27
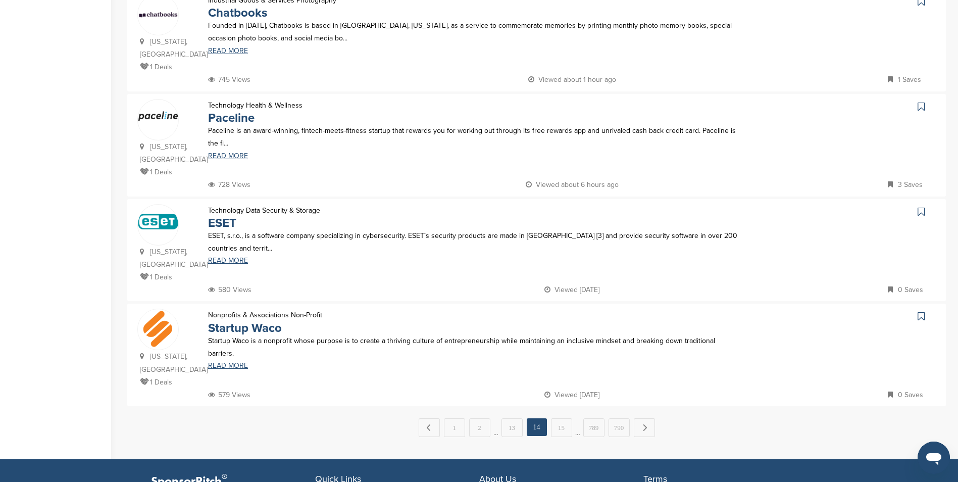
scroll to position [858, 0]
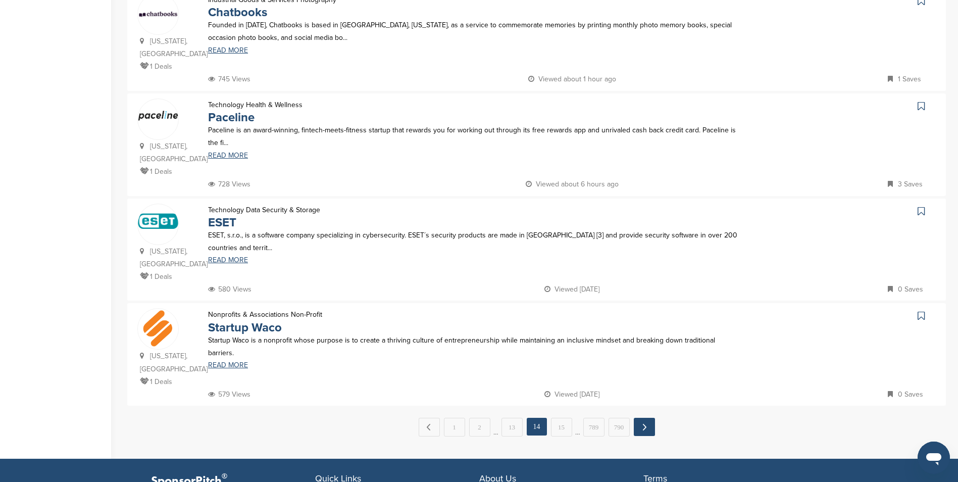
click at [640, 418] on link "Next →" at bounding box center [644, 427] width 21 height 18
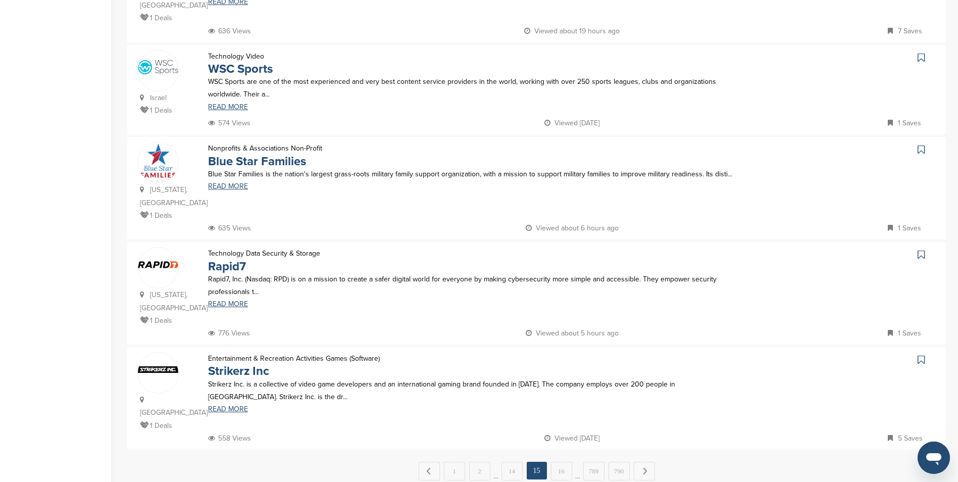
scroll to position [808, 0]
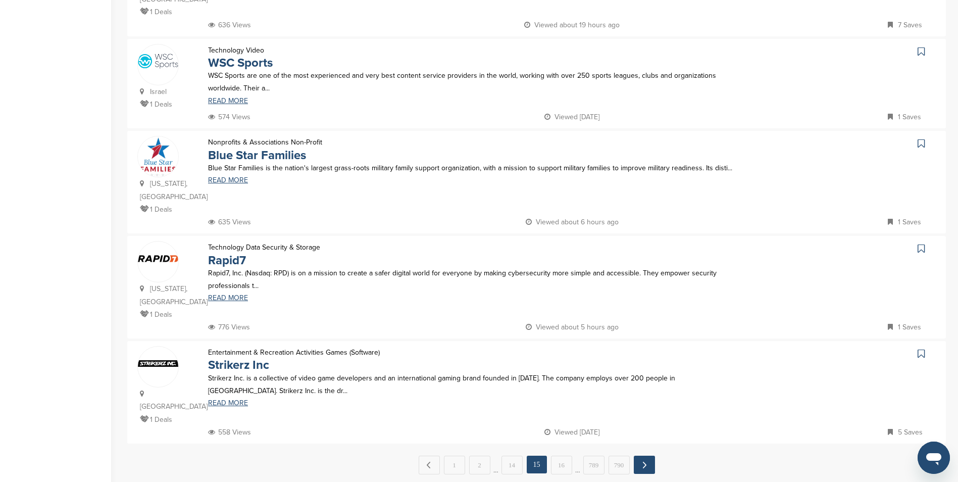
click at [646, 455] on link "Next →" at bounding box center [644, 464] width 21 height 18
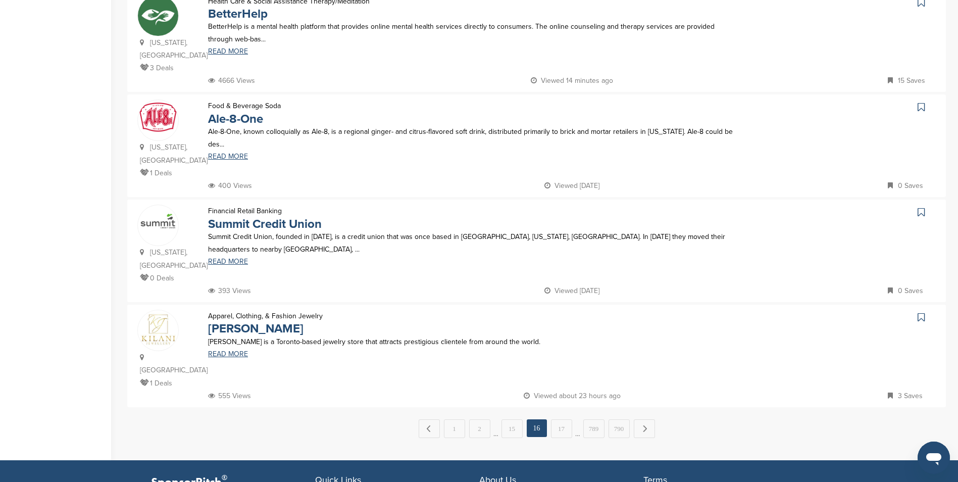
scroll to position [858, 0]
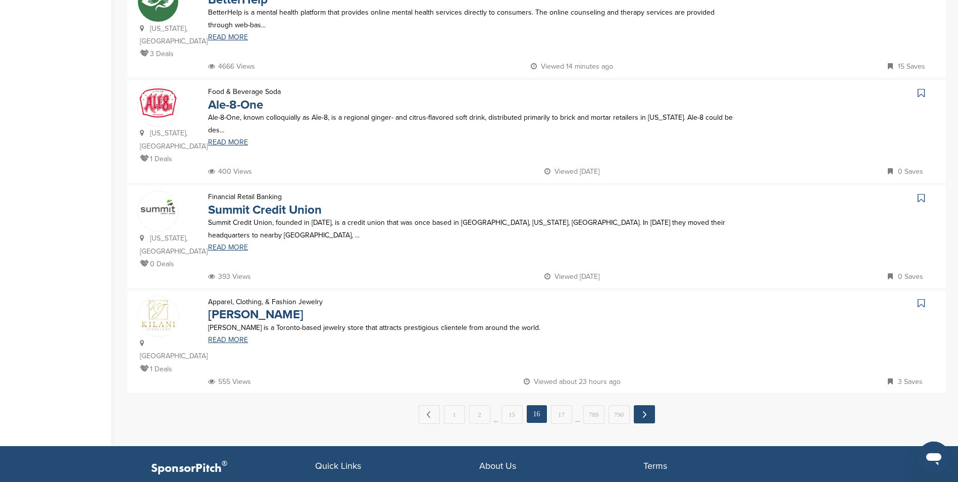
click at [642, 405] on link "Next →" at bounding box center [644, 414] width 21 height 18
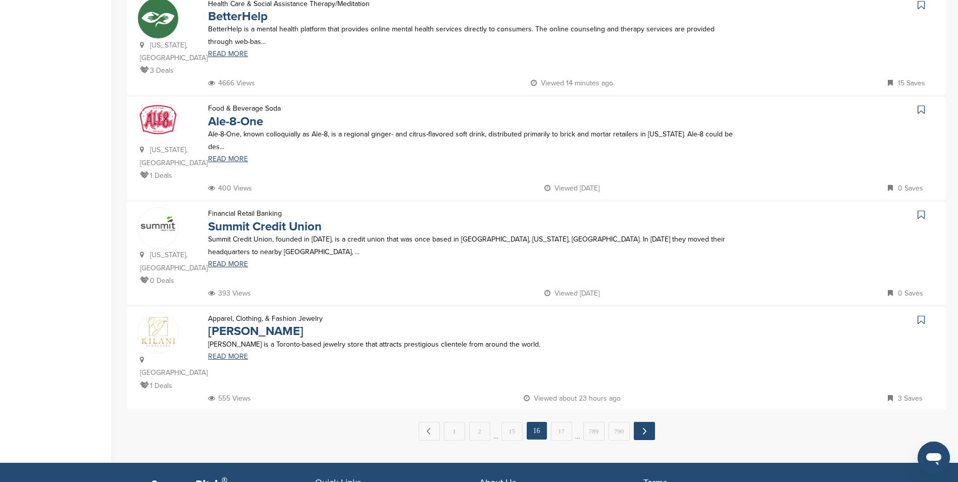
click at [639, 422] on link "Next →" at bounding box center [644, 431] width 21 height 18
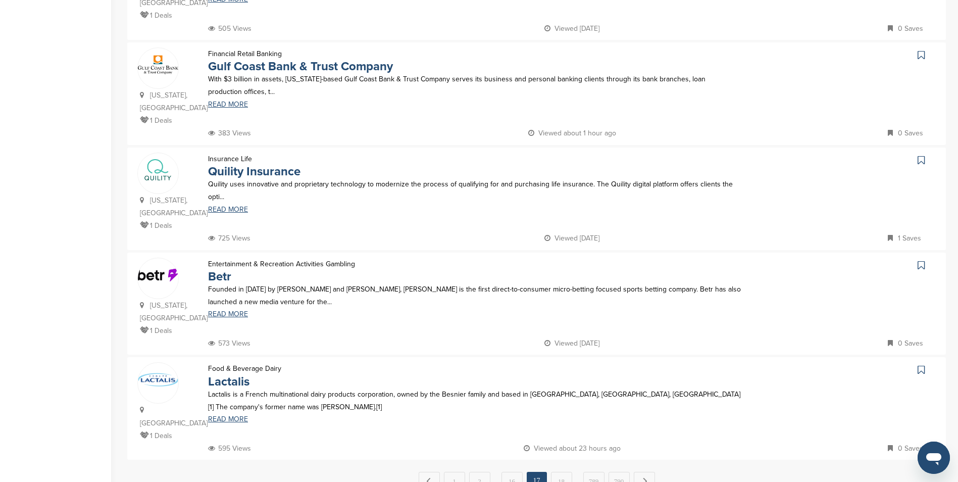
scroll to position [808, 0]
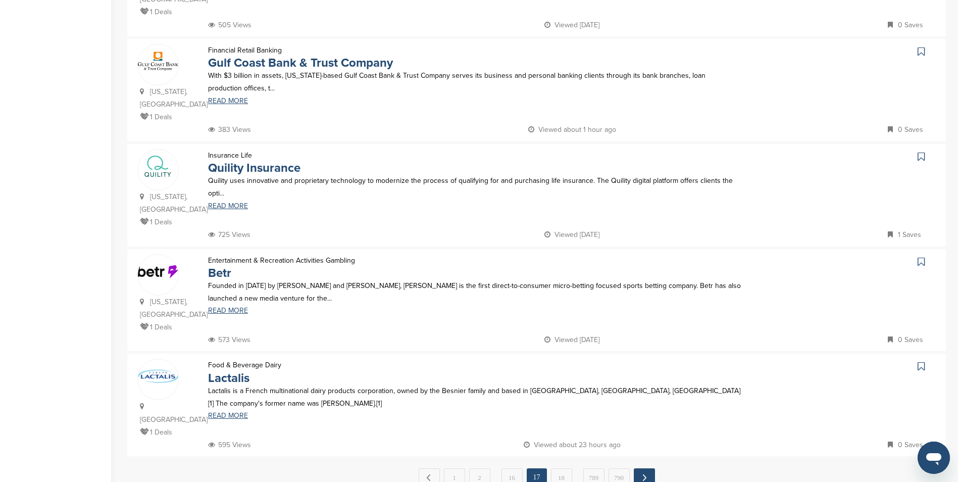
click at [643, 468] on link "Next →" at bounding box center [644, 477] width 21 height 18
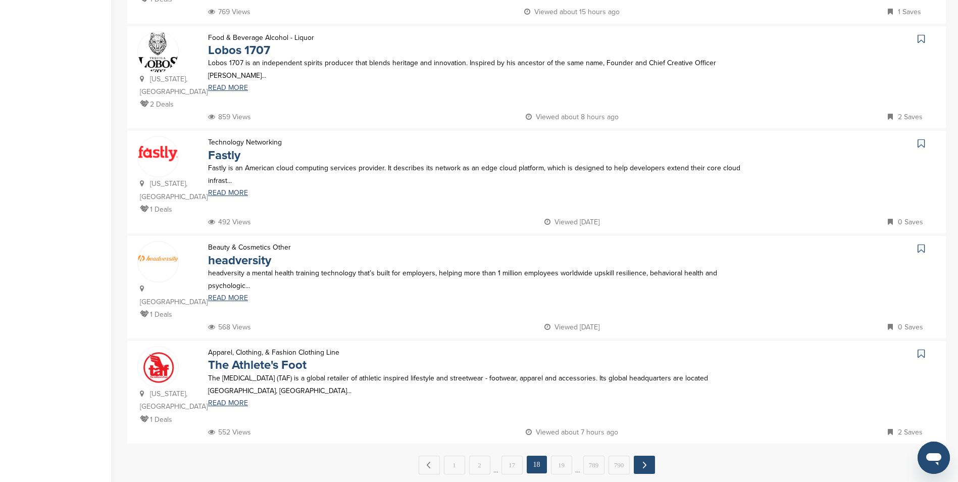
click at [643, 455] on link "Next →" at bounding box center [644, 464] width 21 height 18
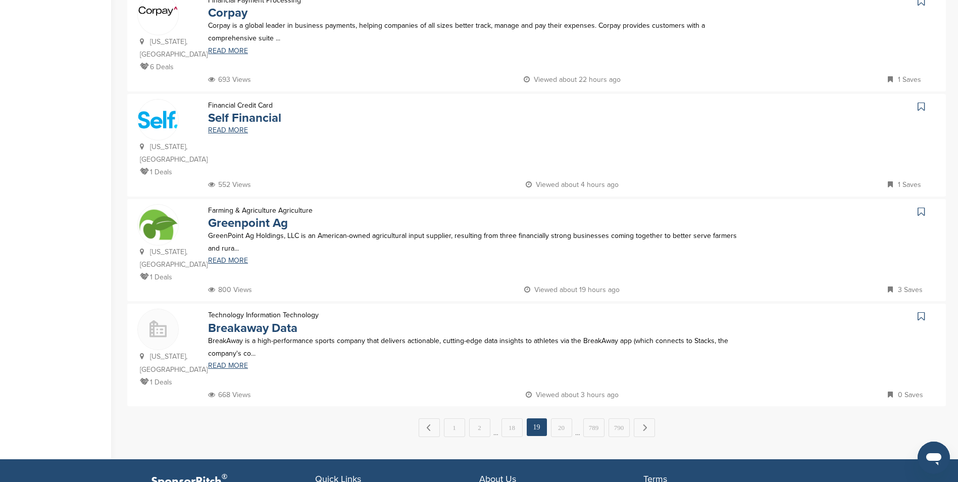
scroll to position [858, 0]
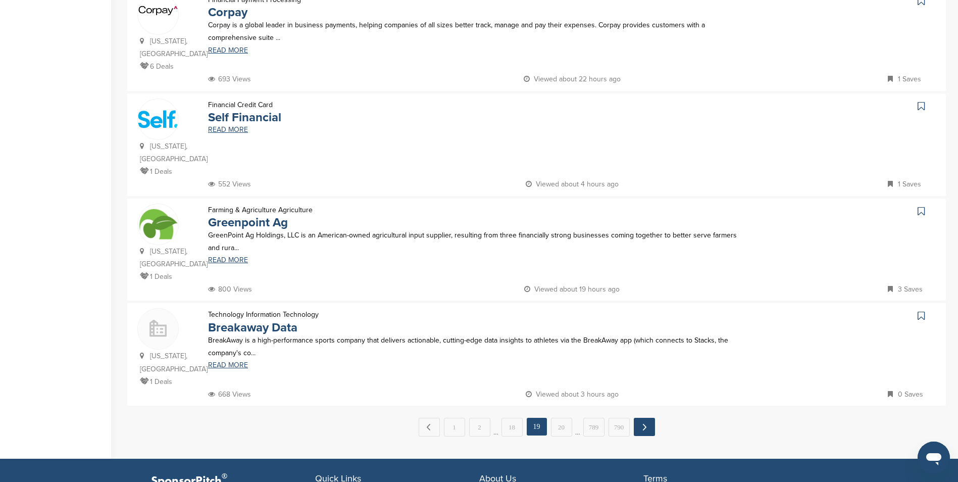
click at [638, 418] on link "Next →" at bounding box center [644, 427] width 21 height 18
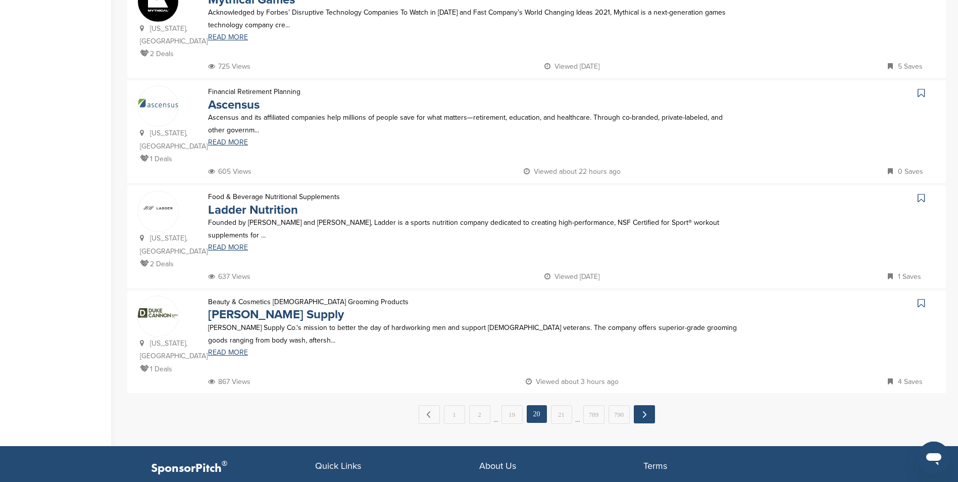
click at [638, 405] on link "Next →" at bounding box center [644, 414] width 21 height 18
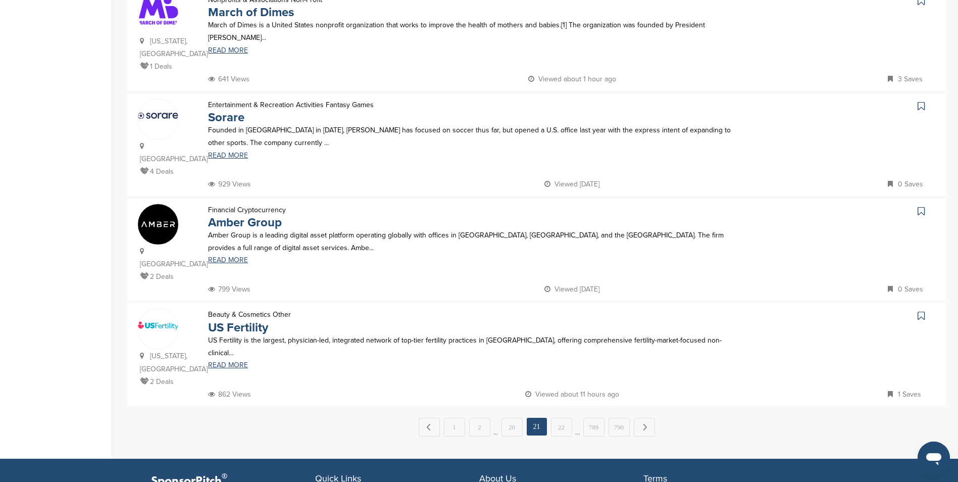
scroll to position [0, 0]
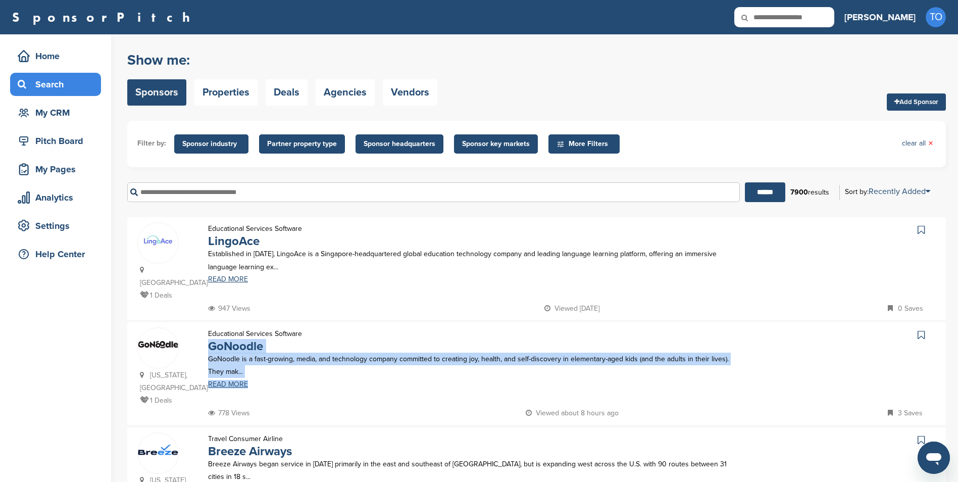
drag, startPoint x: 641, startPoint y: 382, endPoint x: 651, endPoint y: 302, distance: 80.4
click at [650, 302] on div "947 Views Viewed 1 day ago 0 Saves" at bounding box center [570, 308] width 730 height 13
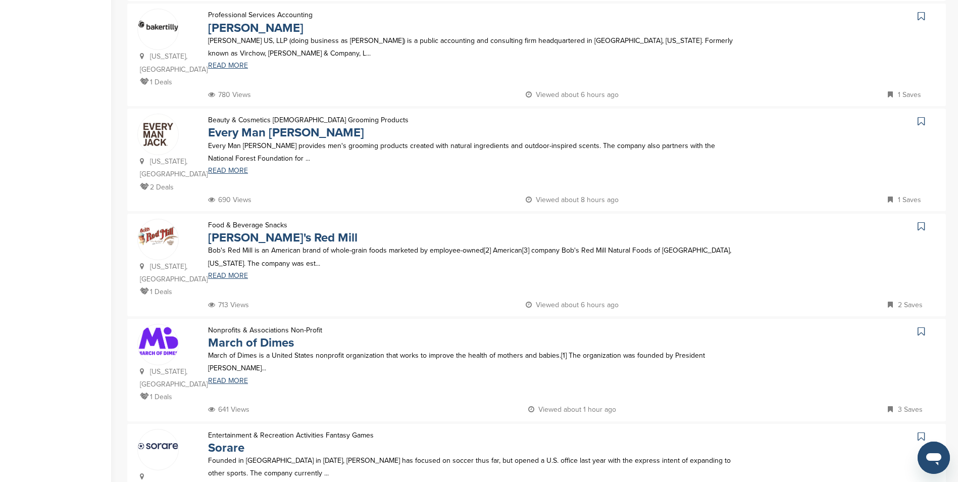
scroll to position [555, 0]
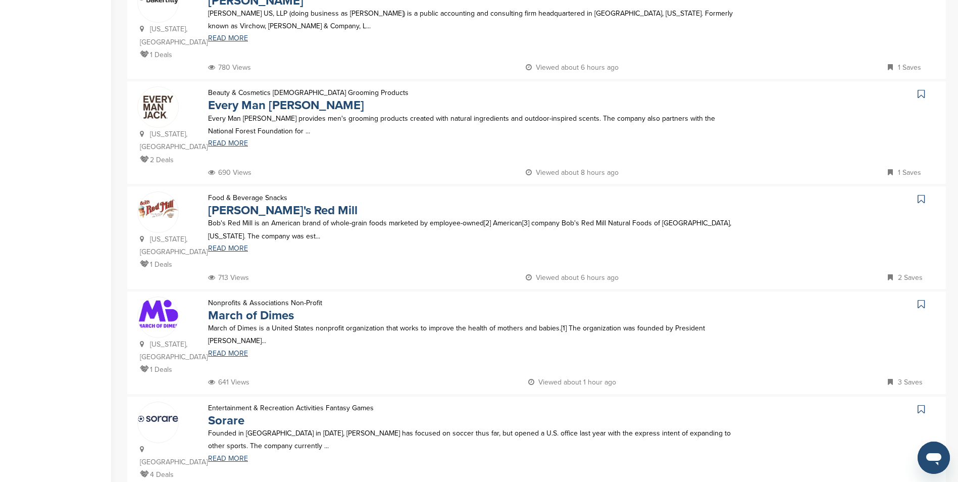
click at [163, 87] on img at bounding box center [158, 107] width 40 height 40
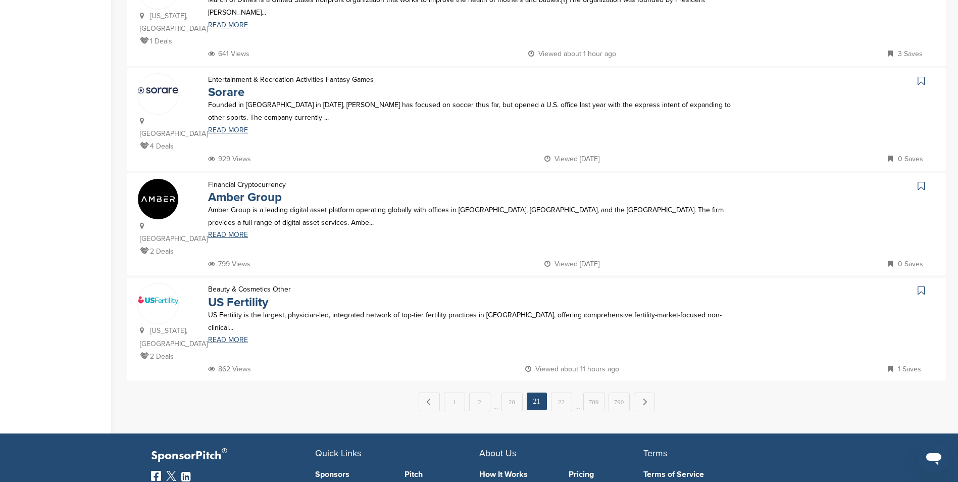
scroll to position [909, 0]
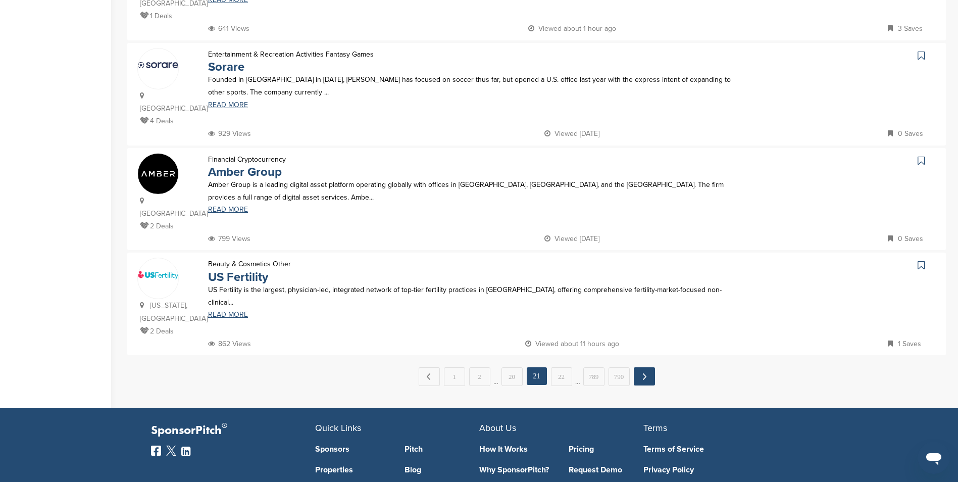
click at [642, 367] on link "Next →" at bounding box center [644, 376] width 21 height 18
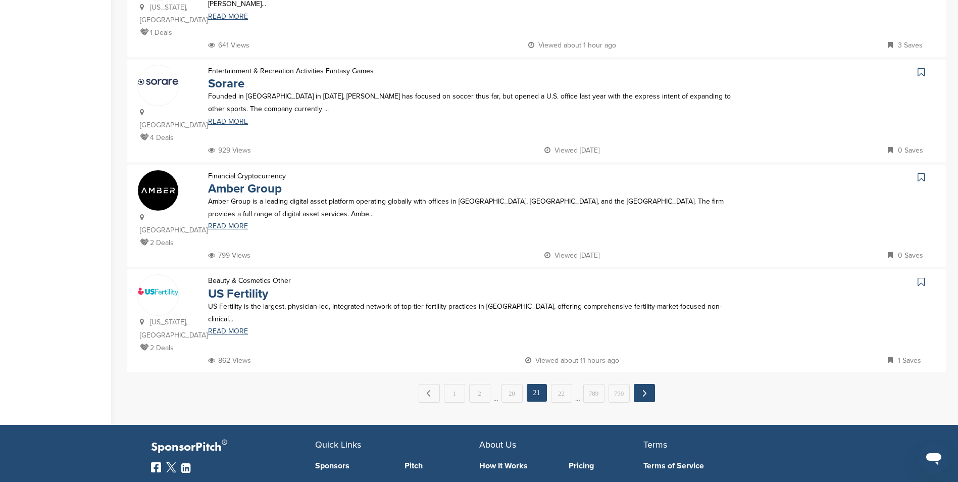
click at [640, 384] on link "Next →" at bounding box center [644, 393] width 21 height 18
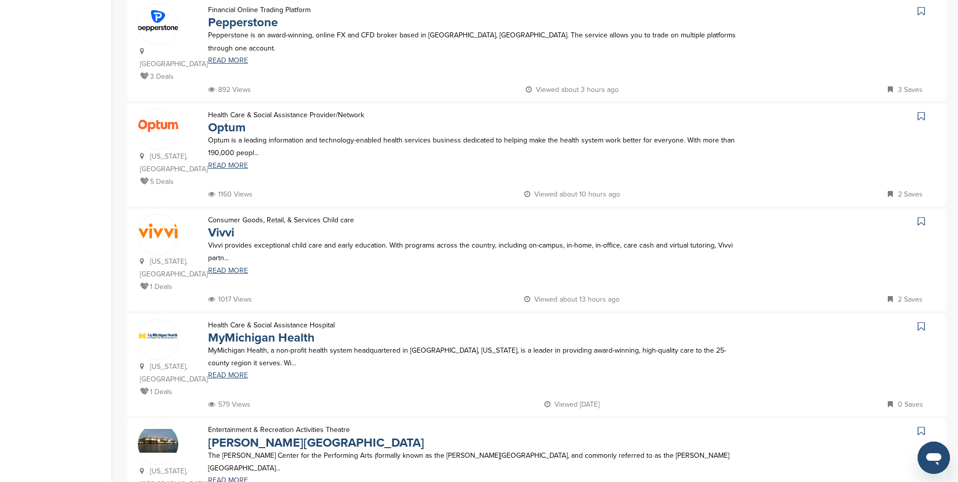
scroll to position [858, 0]
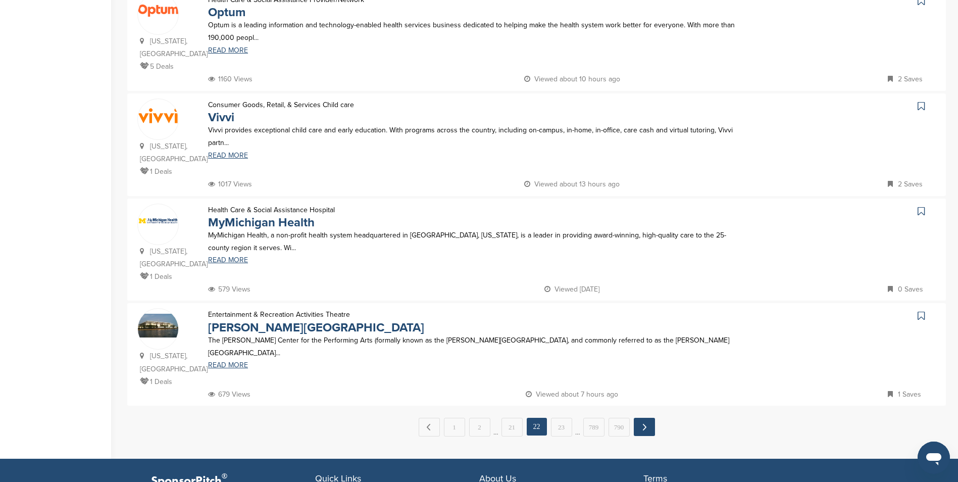
click at [642, 418] on link "Next →" at bounding box center [644, 427] width 21 height 18
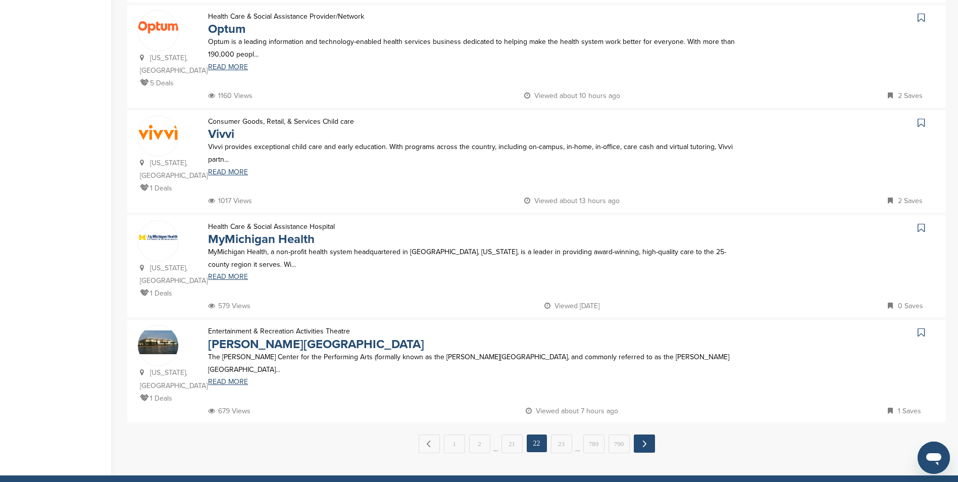
click at [642, 434] on link "Next →" at bounding box center [644, 443] width 21 height 18
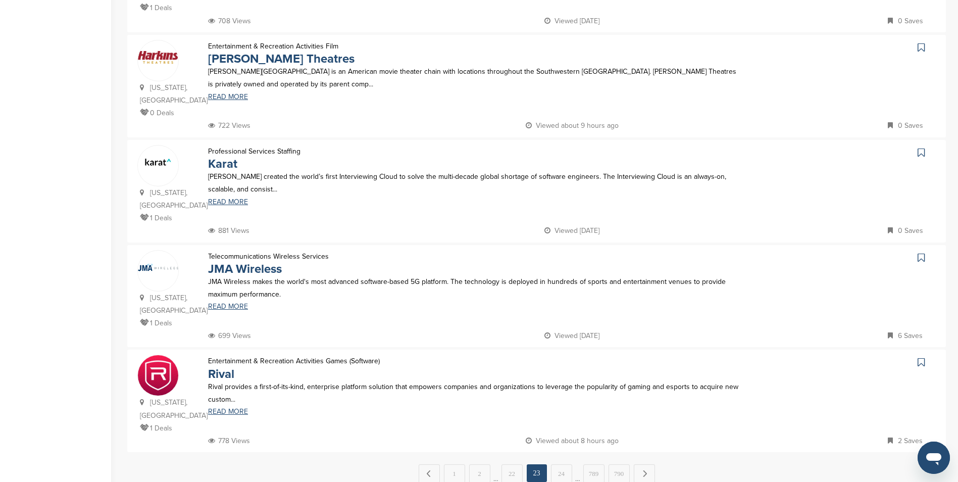
scroll to position [831, 0]
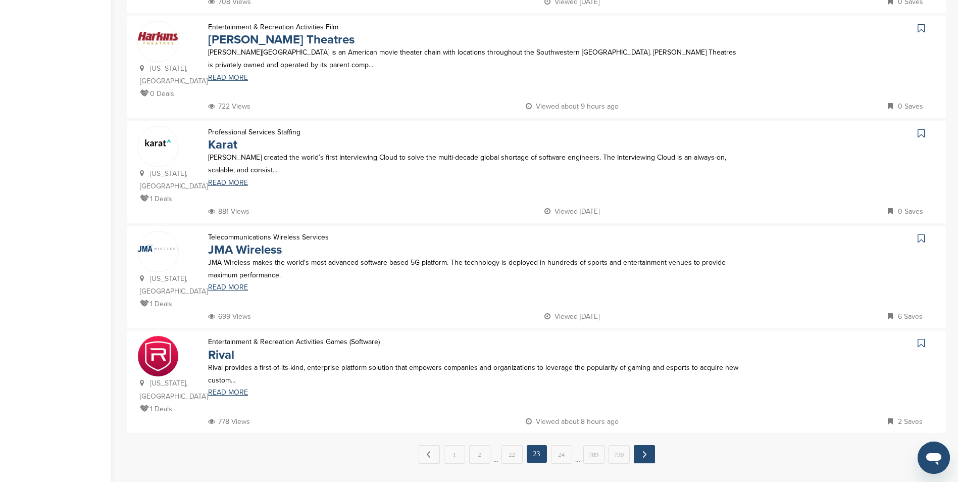
click at [646, 445] on link "Next →" at bounding box center [644, 454] width 21 height 18
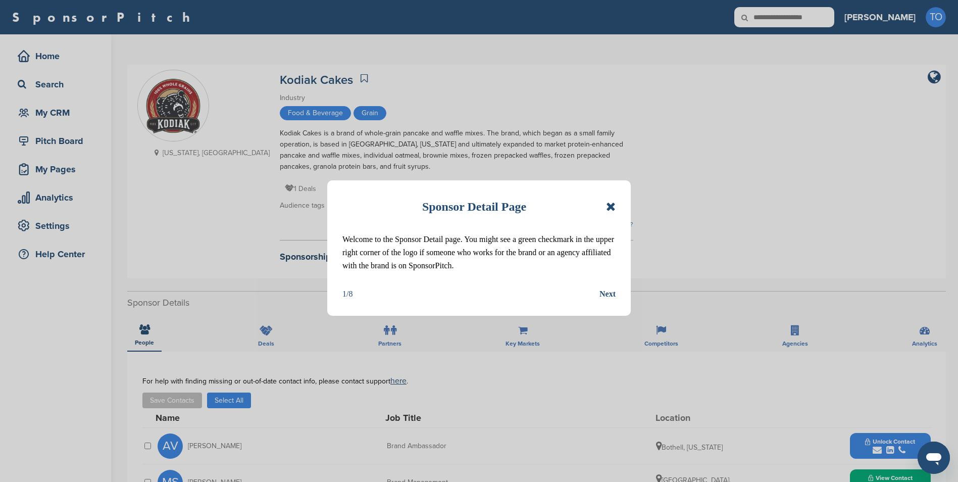
click at [609, 204] on icon at bounding box center [611, 206] width 10 height 12
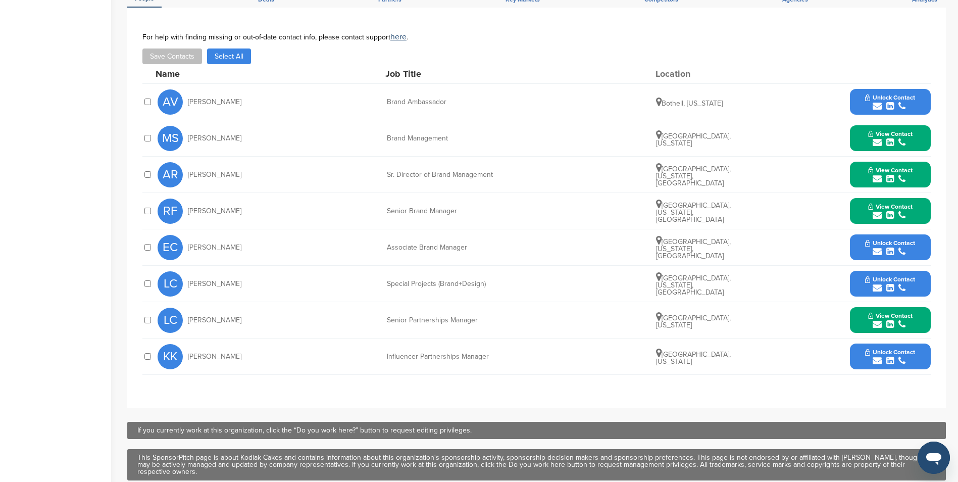
scroll to position [353, 0]
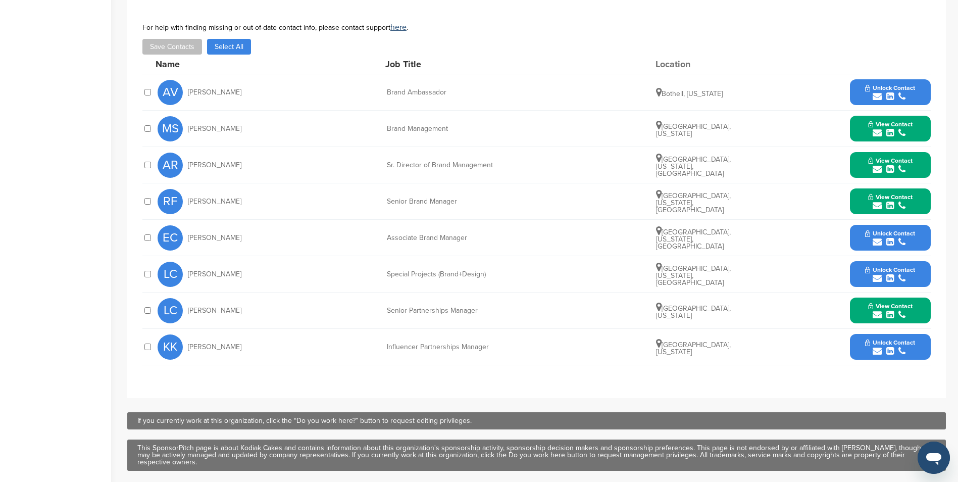
click at [865, 242] on div "submit" at bounding box center [890, 242] width 50 height 10
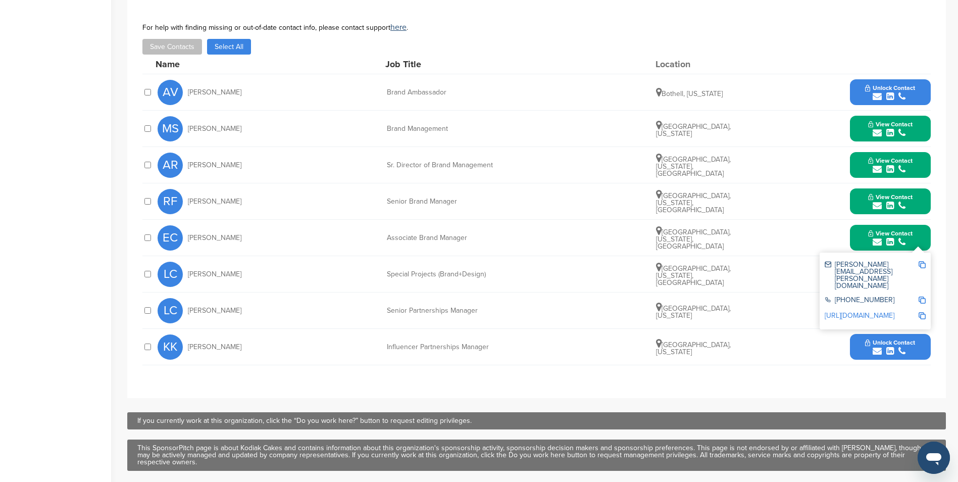
click at [860, 263] on div "eli.curtis@kodiakcakes.com" at bounding box center [871, 275] width 93 height 28
copy div "eli.curtis@kodiakcakes.com"
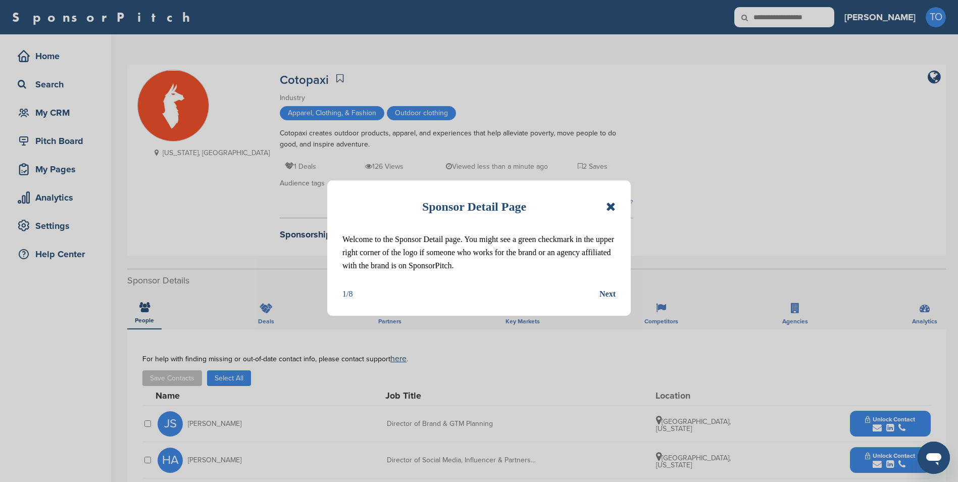
click at [609, 206] on icon at bounding box center [611, 206] width 10 height 12
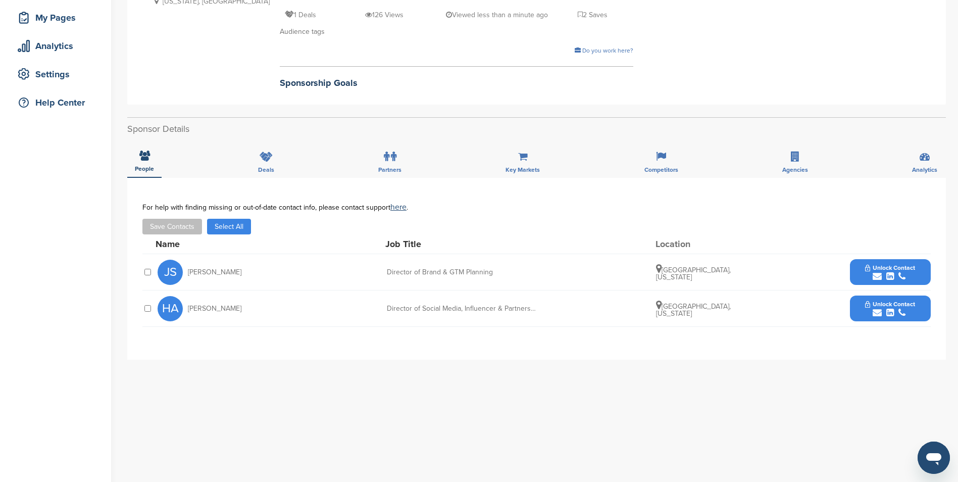
scroll to position [101, 0]
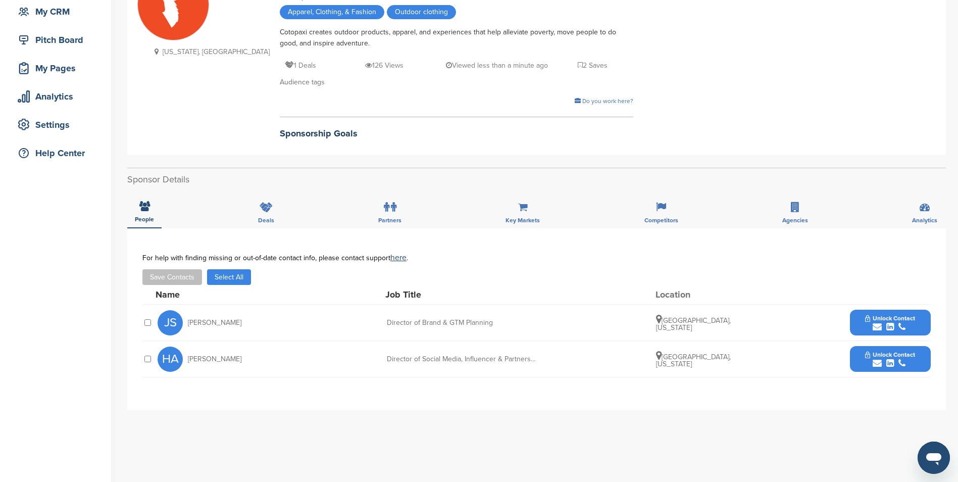
click at [868, 317] on span "Unlock Contact" at bounding box center [890, 318] width 50 height 7
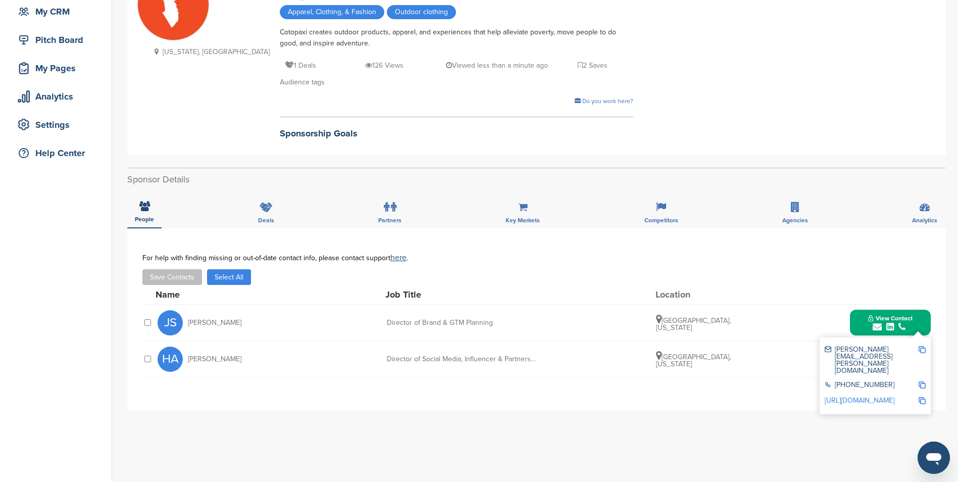
click at [854, 351] on div "[PERSON_NAME][EMAIL_ADDRESS][PERSON_NAME][DOMAIN_NAME]" at bounding box center [871, 360] width 93 height 28
copy div "[PERSON_NAME][EMAIL_ADDRESS][PERSON_NAME][DOMAIN_NAME]"
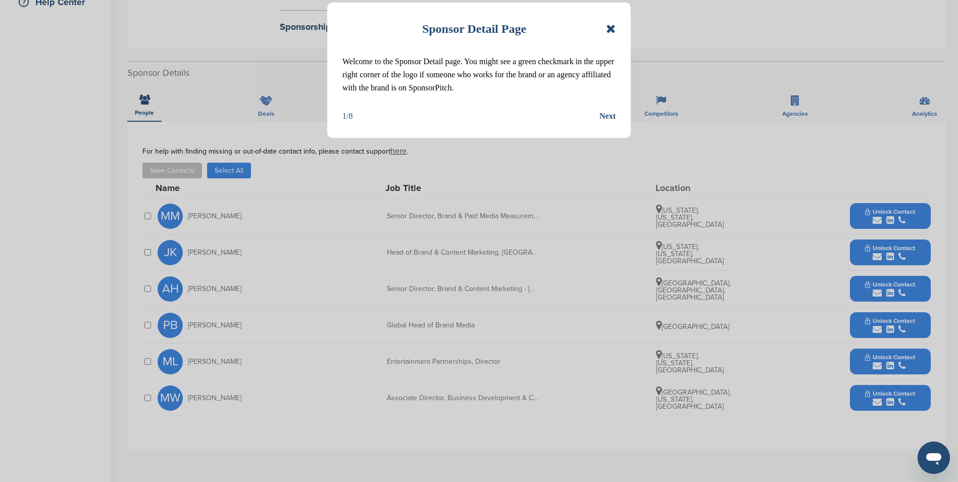
scroll to position [252, 0]
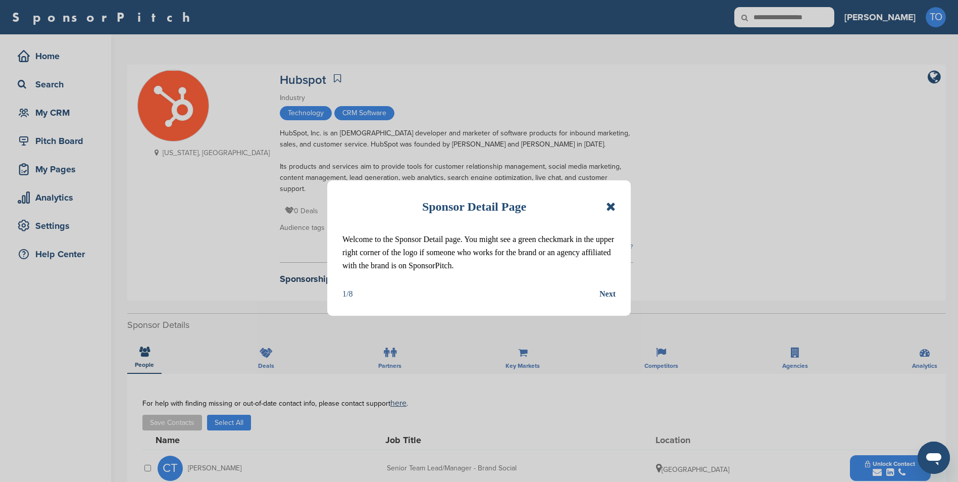
click at [610, 205] on icon at bounding box center [611, 206] width 10 height 12
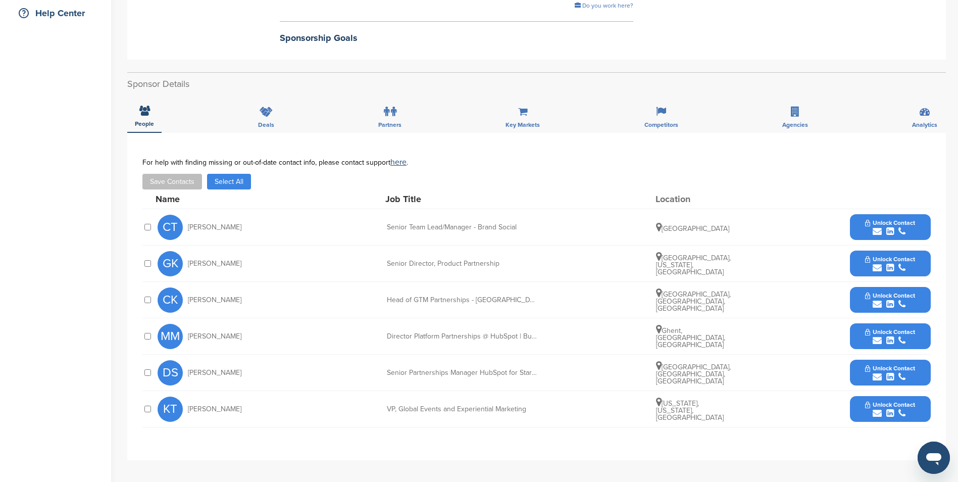
scroll to position [303, 0]
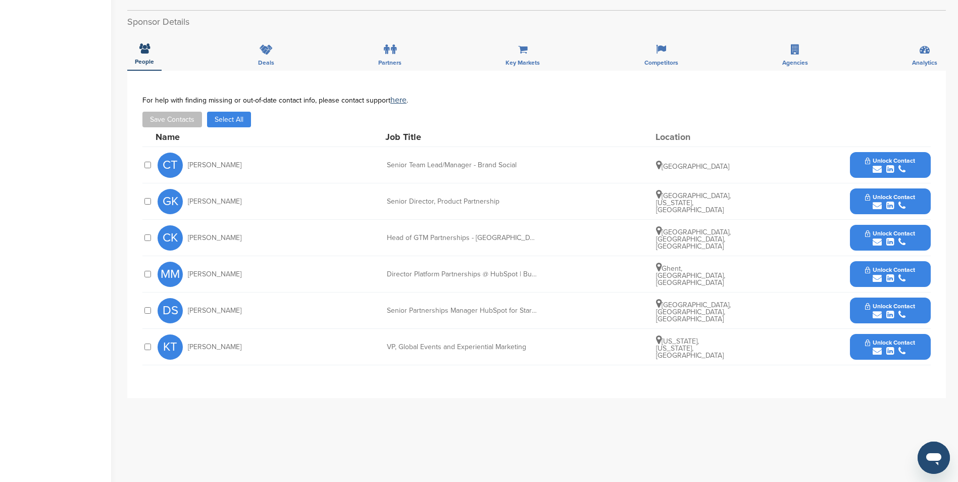
click at [854, 336] on button "Unlock Contact" at bounding box center [890, 347] width 74 height 30
click at [843, 370] on div "[EMAIL_ADDRESS][DOMAIN_NAME]" at bounding box center [871, 377] width 93 height 14
copy div "[EMAIL_ADDRESS][DOMAIN_NAME]"
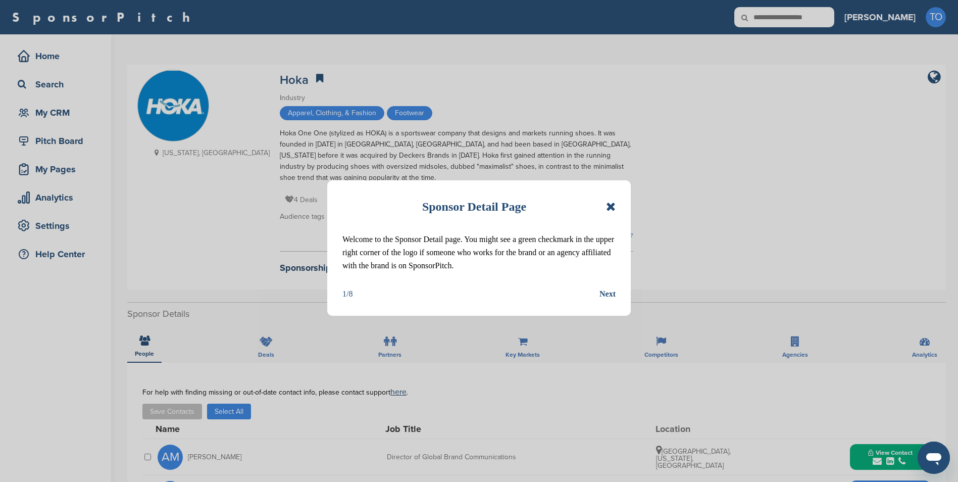
click at [612, 209] on icon at bounding box center [611, 206] width 10 height 12
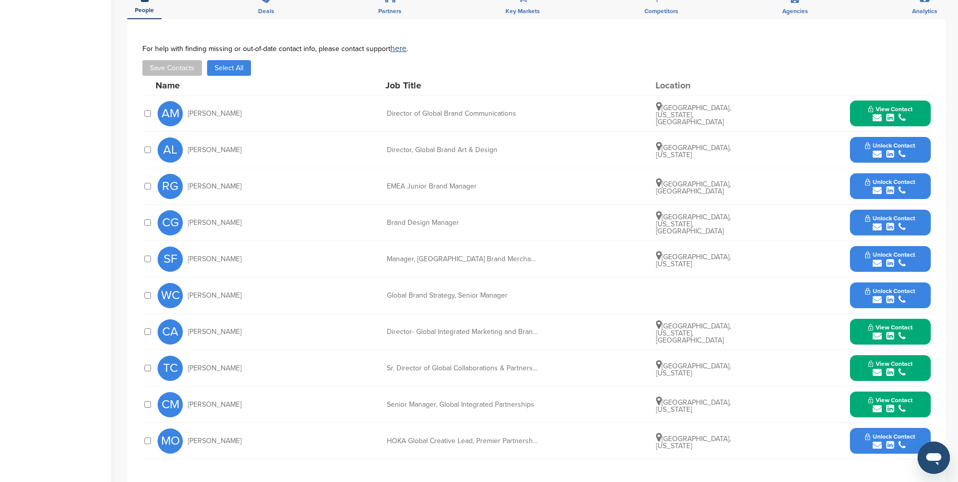
scroll to position [353, 0]
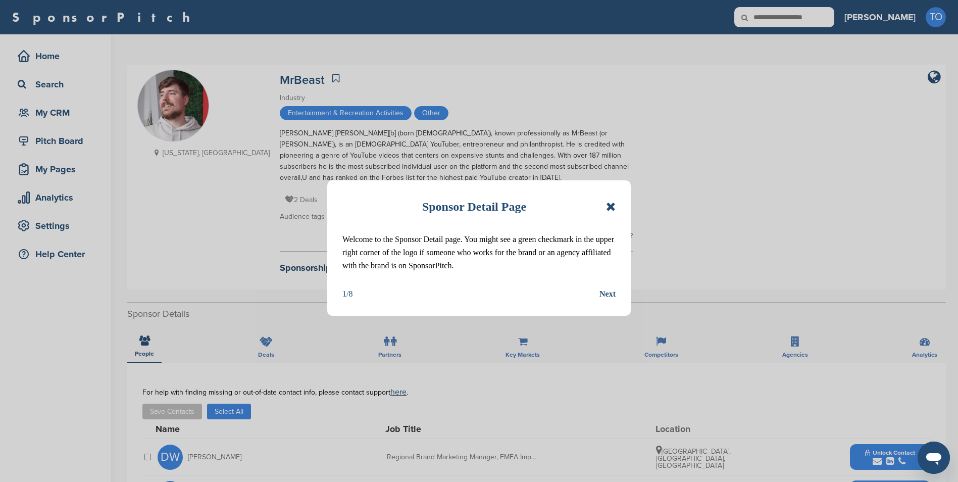
click at [609, 207] on icon at bounding box center [611, 206] width 10 height 12
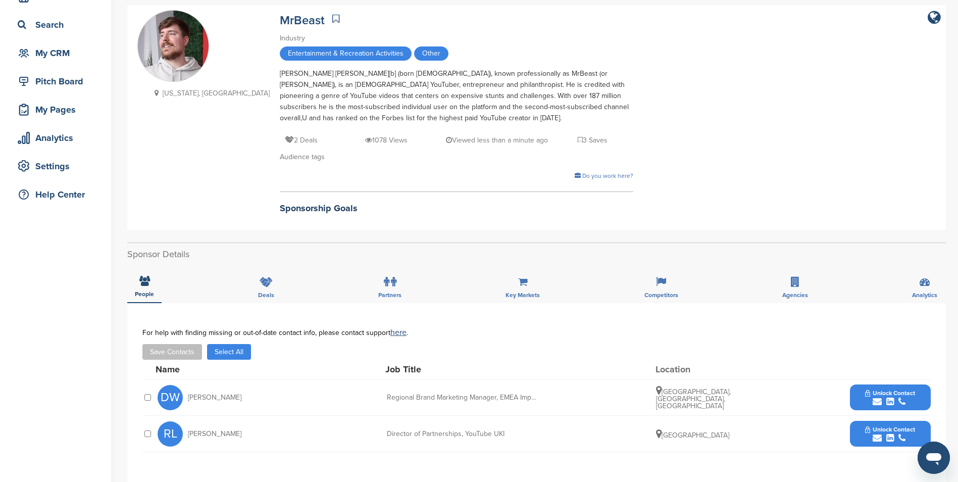
scroll to position [151, 0]
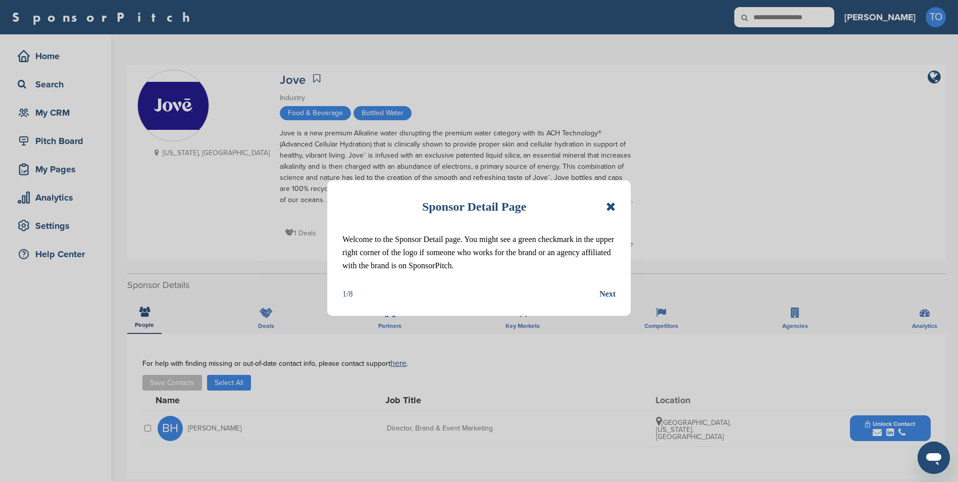
click at [608, 207] on icon at bounding box center [611, 206] width 10 height 12
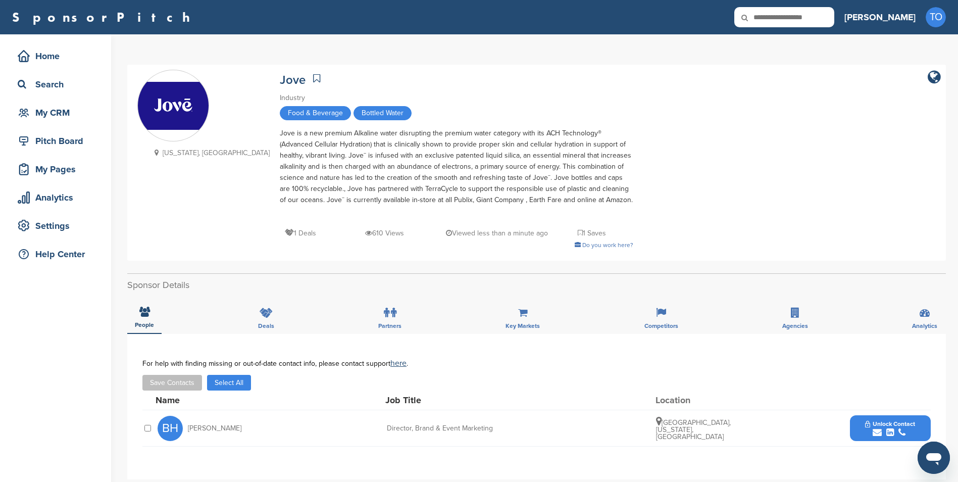
click at [880, 420] on span "Unlock Contact" at bounding box center [890, 423] width 50 height 7
click at [872, 454] on div "[EMAIL_ADDRESS][DOMAIN_NAME]" at bounding box center [871, 458] width 93 height 14
copy div "[EMAIL_ADDRESS][DOMAIN_NAME]"
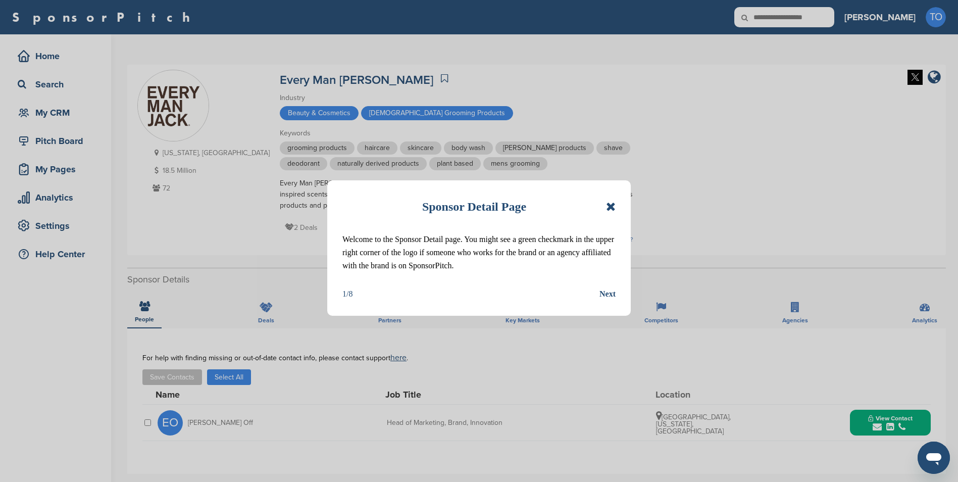
click at [612, 205] on icon at bounding box center [611, 206] width 10 height 12
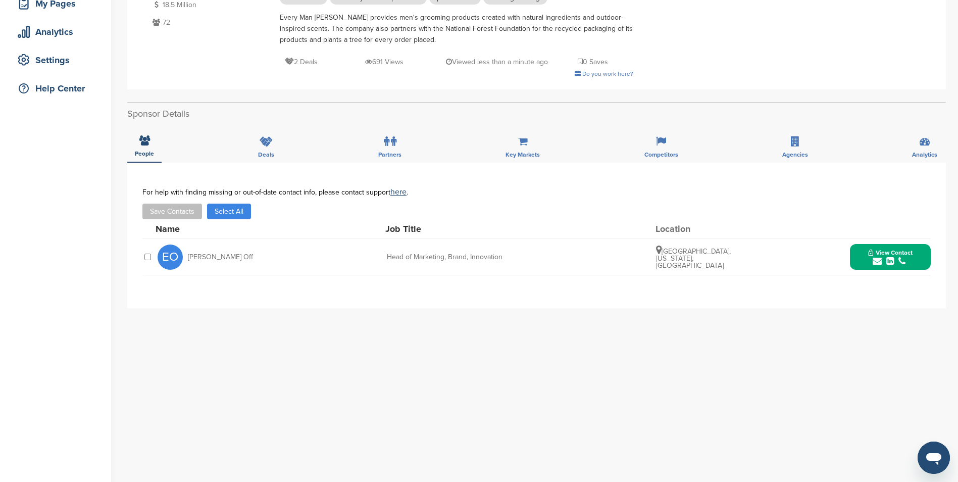
scroll to position [202, 0]
